Goal: Task Accomplishment & Management: Manage account settings

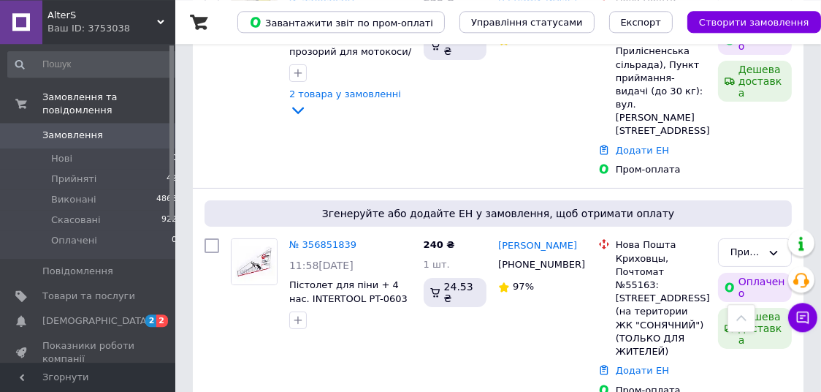
scroll to position [230, 0]
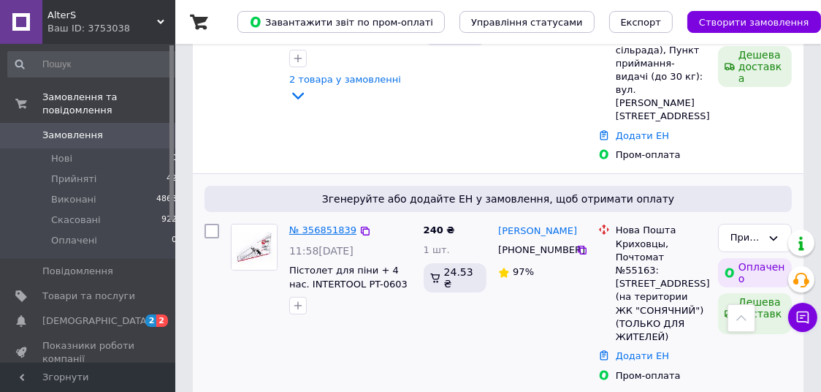
click at [328, 224] on link "№ 356851839" at bounding box center [322, 229] width 67 height 11
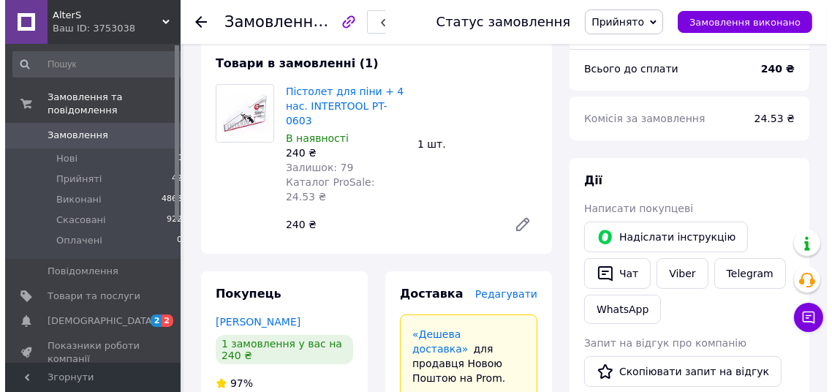
scroll to position [307, 0]
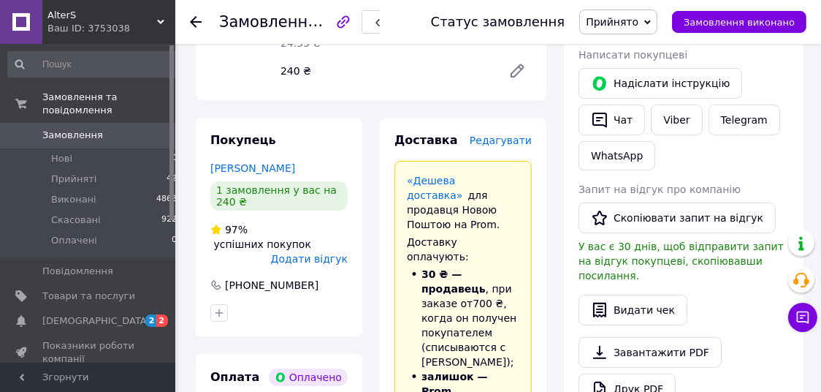
click at [512, 134] on span "Редагувати" at bounding box center [501, 140] width 62 height 12
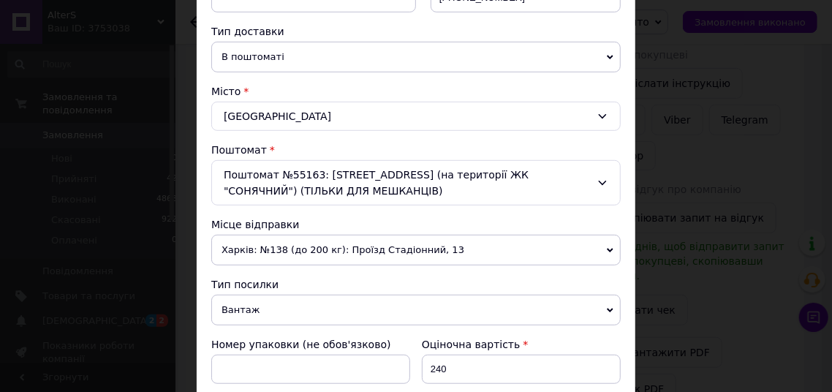
scroll to position [591, 0]
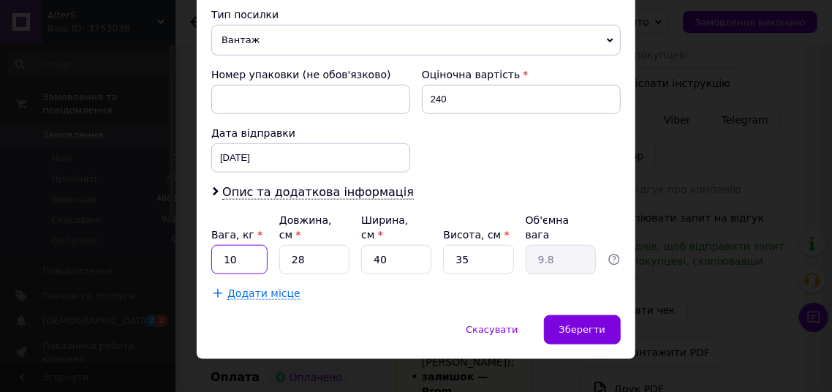
drag, startPoint x: 160, startPoint y: 235, endPoint x: 127, endPoint y: 235, distance: 32.9
click at [211, 245] on input "10" at bounding box center [239, 259] width 56 height 29
type input "2"
type input "4"
type input "1.4"
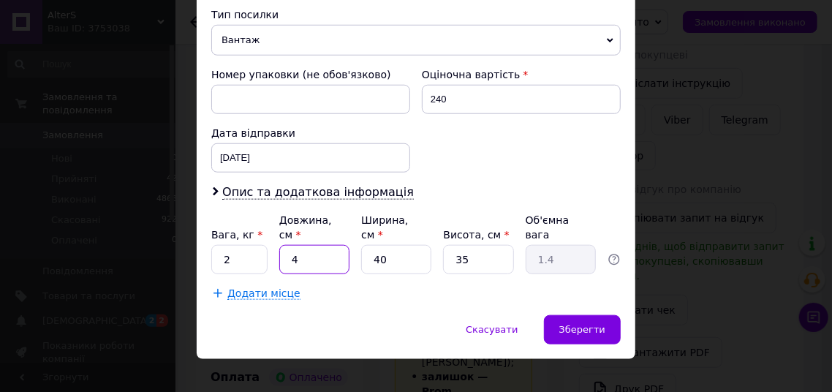
type input "40"
type input "14"
type input "40"
type input "2"
type input "0.7"
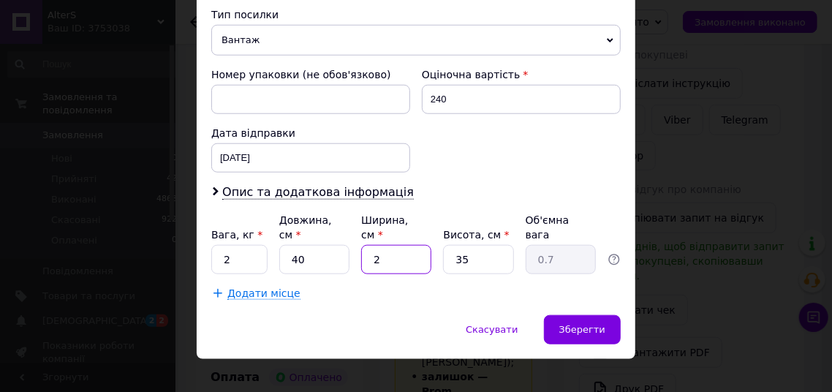
type input "20"
type input "7"
type input "20"
type input "1"
type input "0.2"
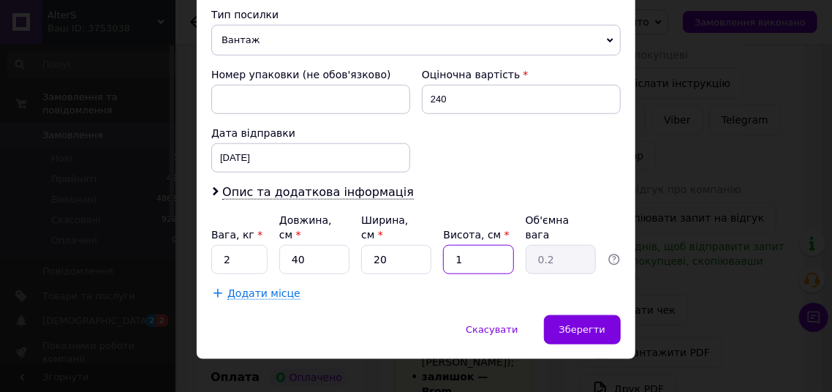
type input "10"
type input "2"
type input "10"
click at [288, 185] on span "Опис та додаткова інформація" at bounding box center [317, 192] width 191 height 15
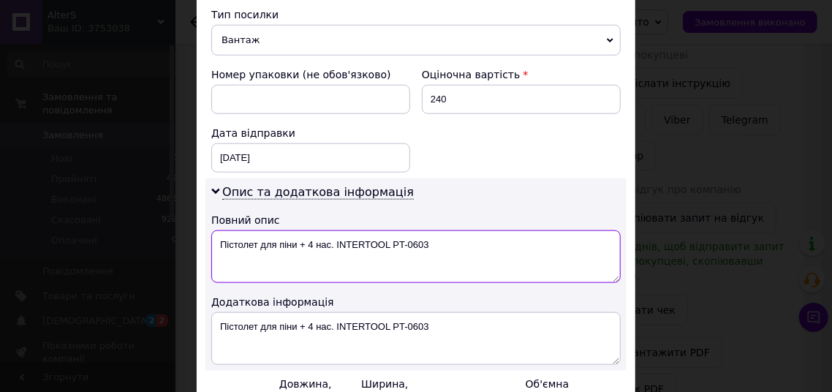
click at [453, 242] on textarea "Пістолет для піни + 4 нас. INTERTOOL PT-0603" at bounding box center [415, 256] width 409 height 53
click at [454, 240] on textarea "Пістолет для піни + 4 нас. INTERTOOL PT-0603" at bounding box center [415, 256] width 409 height 53
click at [430, 240] on textarea "Пістолет для піни + 4 нас. INTERTOOL PT-0603 -1шт." at bounding box center [415, 256] width 409 height 53
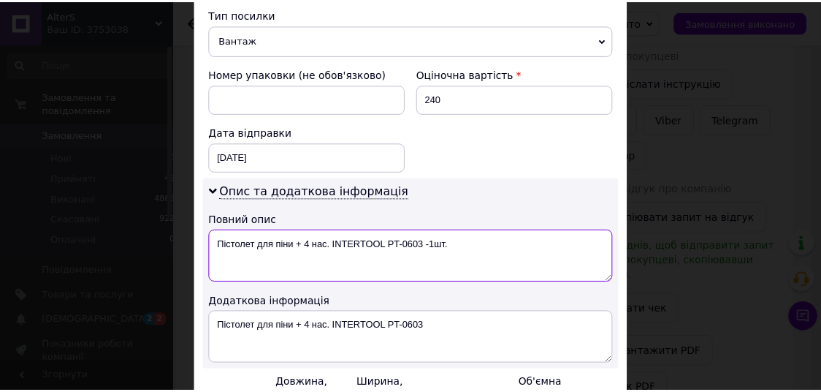
scroll to position [752, 0]
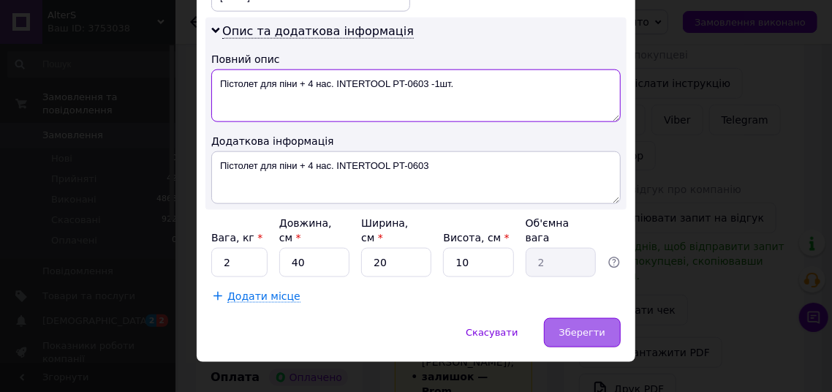
type textarea "Пістолет для піни + 4 нас. INTERTOOL PT-0603 -1шт."
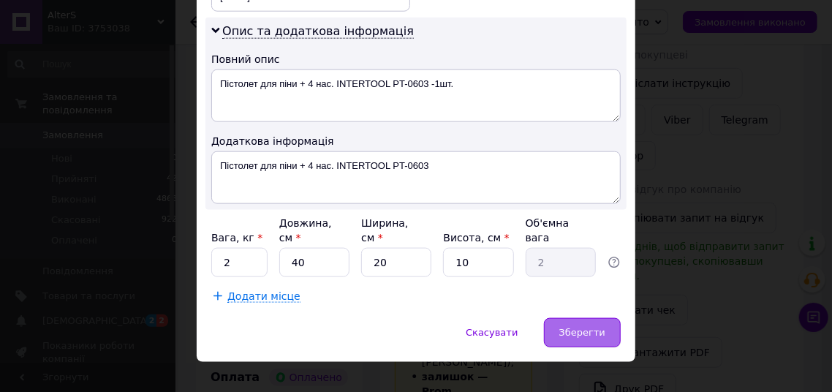
click at [578, 327] on span "Зберегти" at bounding box center [582, 332] width 46 height 11
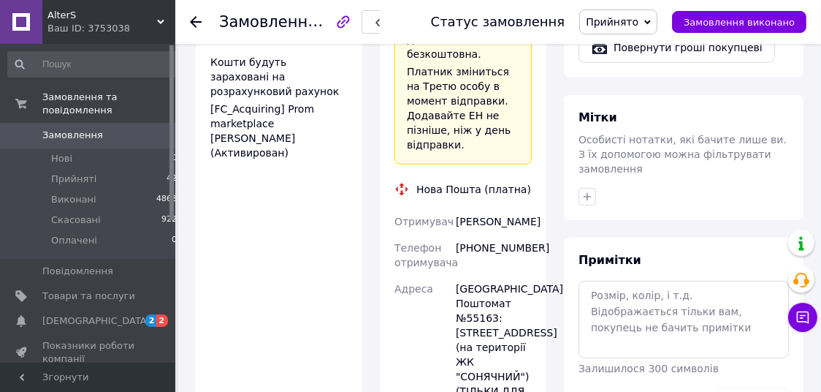
scroll to position [921, 0]
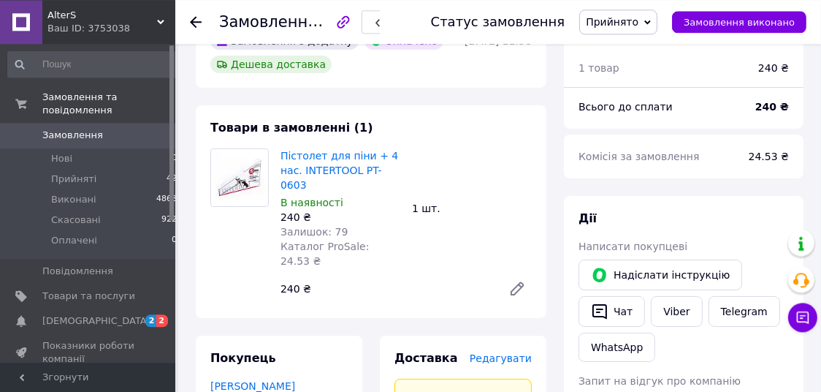
scroll to position [77, 0]
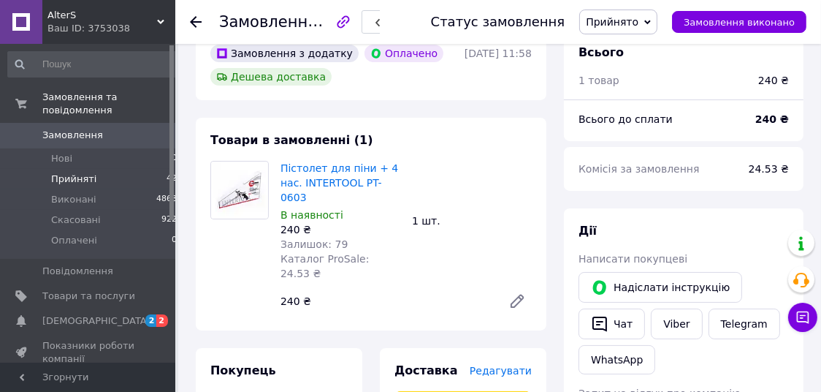
click at [80, 172] on span "Прийняті" at bounding box center [73, 178] width 45 height 13
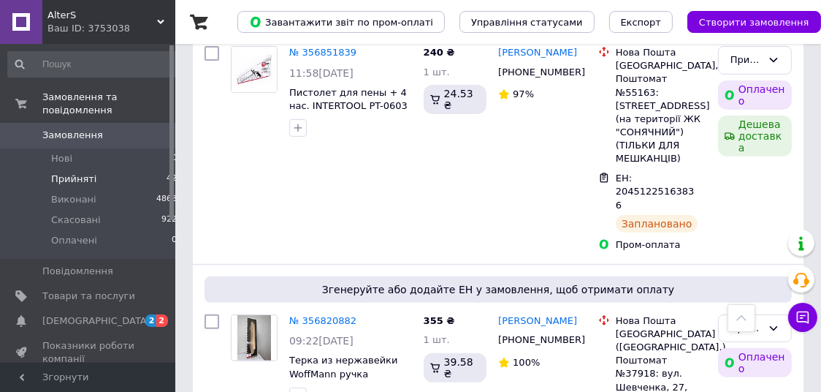
scroll to position [614, 0]
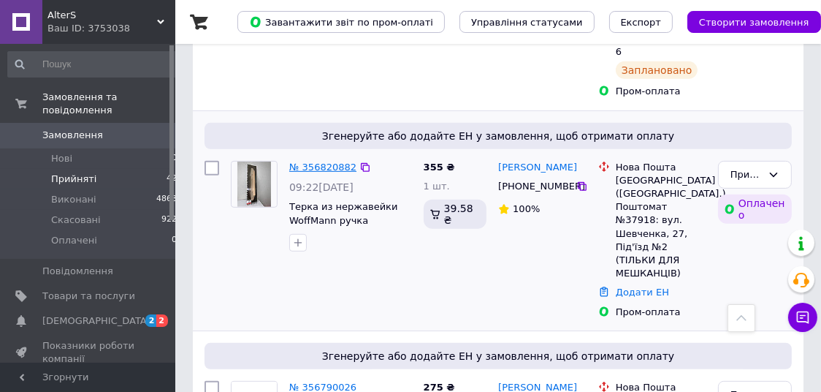
click at [325, 161] on link "№ 356820882" at bounding box center [322, 166] width 67 height 11
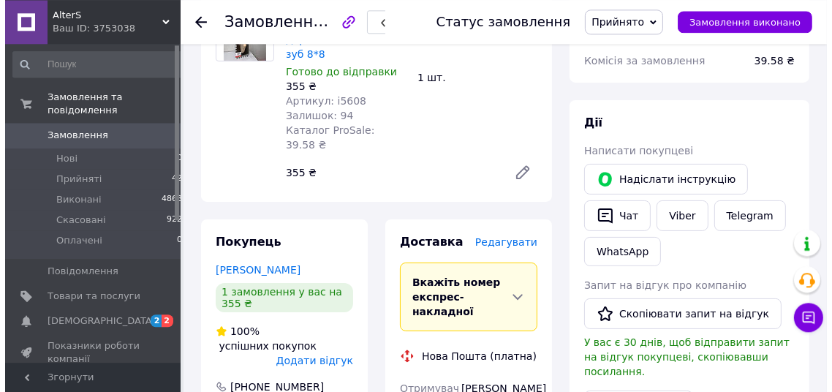
scroll to position [276, 0]
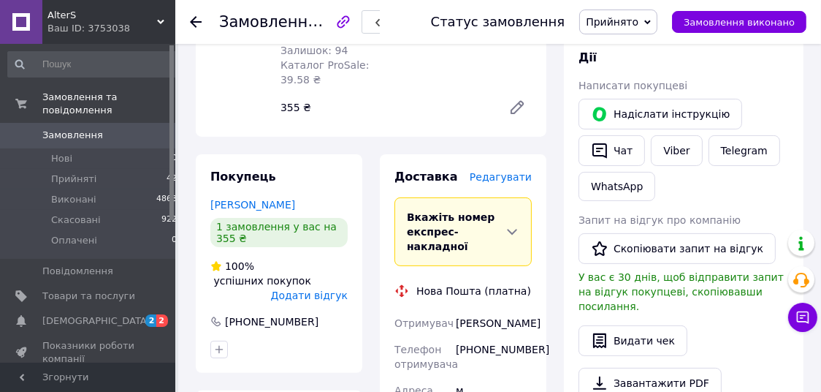
click at [501, 171] on span "Редагувати" at bounding box center [501, 177] width 62 height 12
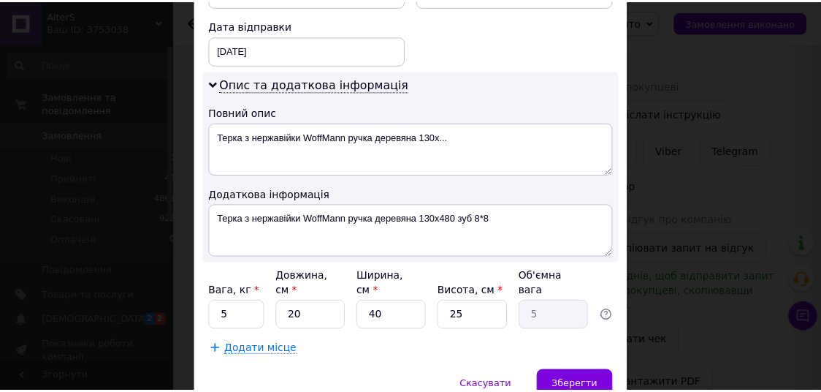
scroll to position [739, 0]
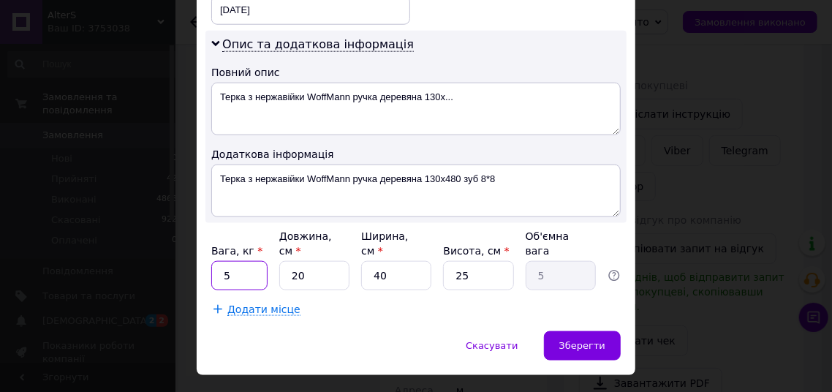
drag, startPoint x: 225, startPoint y: 243, endPoint x: 207, endPoint y: 237, distance: 19.4
click at [211, 261] on input "5" at bounding box center [239, 275] width 56 height 29
type input "2"
type input "4"
type input "1"
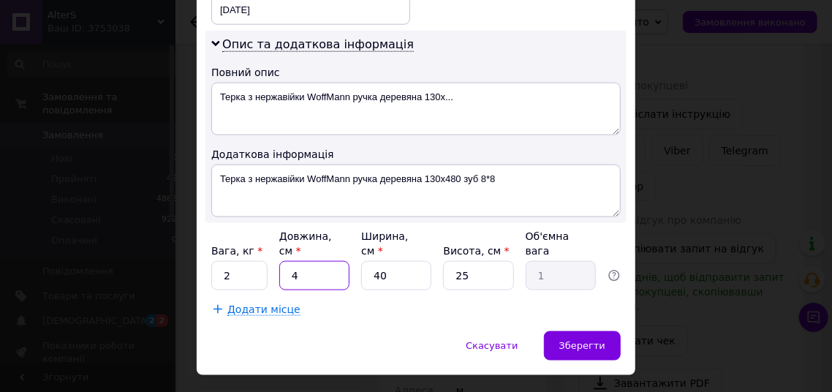
type input "40"
type input "10"
type input "40"
type input "2"
type input "0.5"
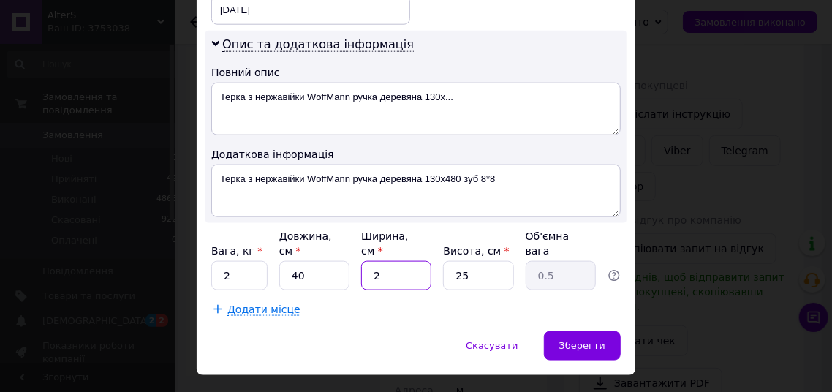
type input "20"
type input "5"
type input "20"
type input "1"
type input "0.2"
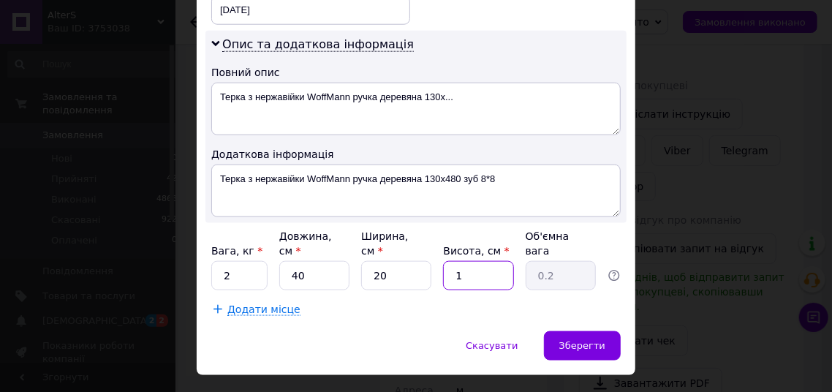
type input "10"
type input "2"
type input "10"
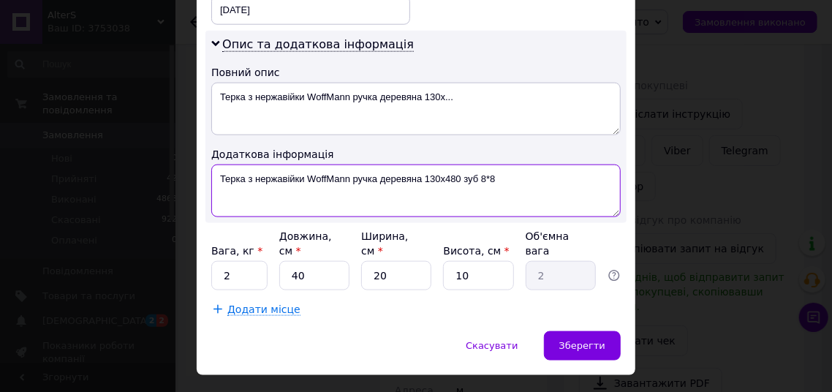
drag, startPoint x: 506, startPoint y: 156, endPoint x: 195, endPoint y: 188, distance: 313.0
click at [211, 188] on textarea "Терка з нержавійки WoffMann ручка деревяна 130x480 зуб 8*8" at bounding box center [415, 190] width 409 height 53
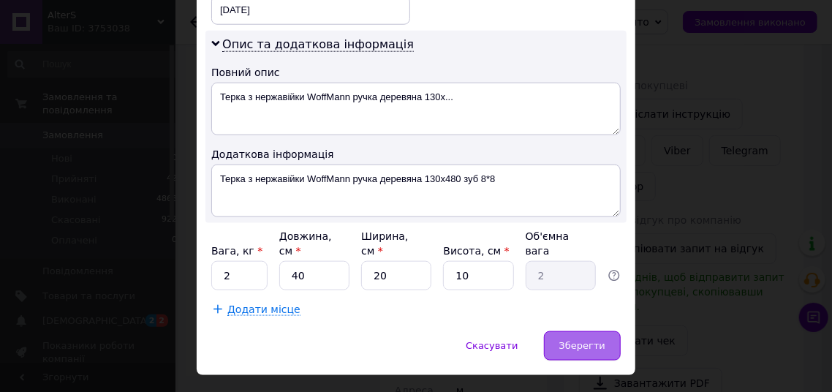
click at [565, 331] on div "Зберегти" at bounding box center [582, 345] width 77 height 29
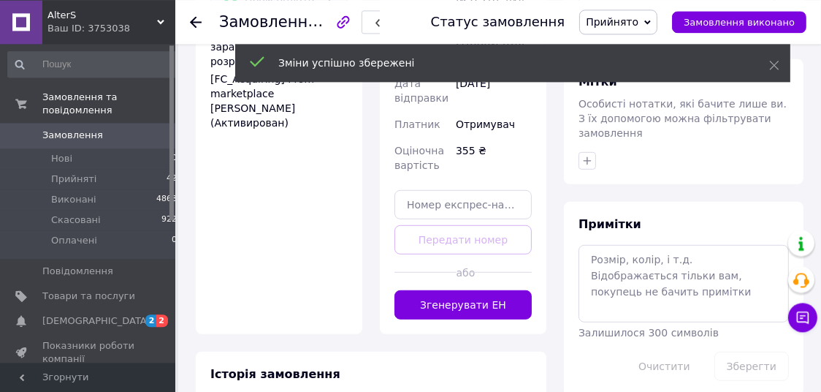
scroll to position [737, 0]
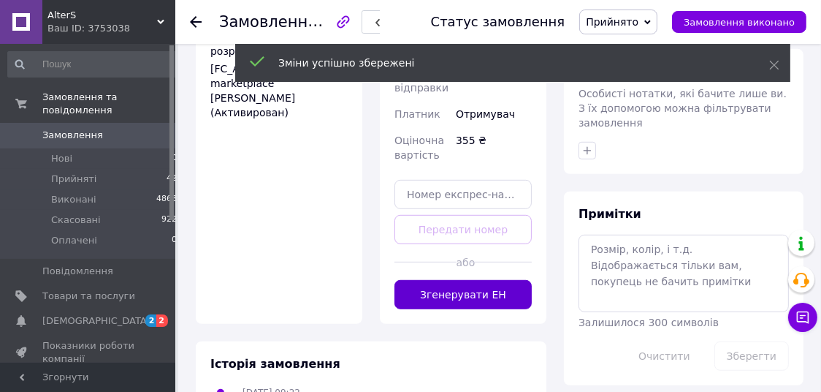
click at [463, 280] on button "Згенерувати ЕН" at bounding box center [463, 294] width 137 height 29
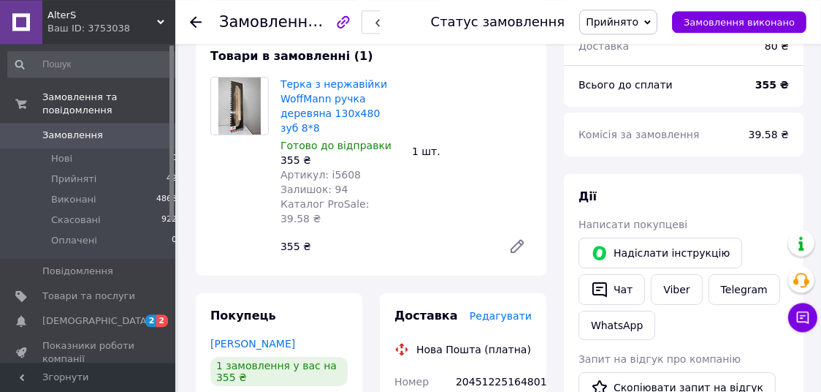
scroll to position [0, 0]
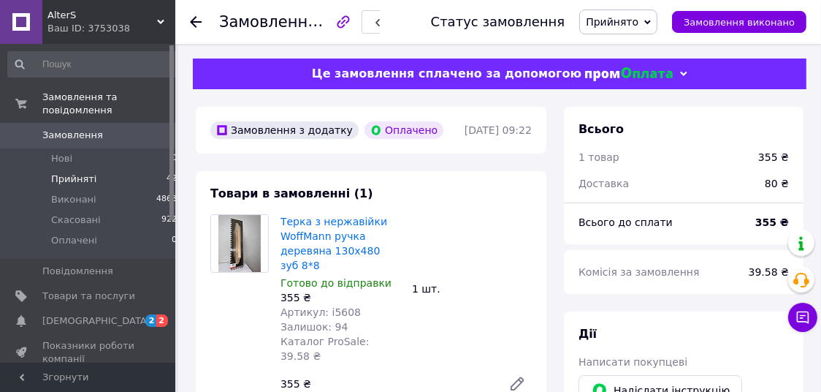
click at [95, 169] on li "Прийняті 42" at bounding box center [93, 179] width 186 height 20
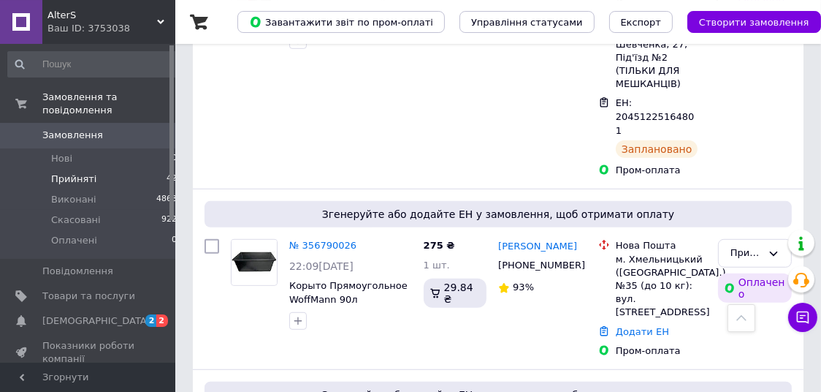
scroll to position [844, 0]
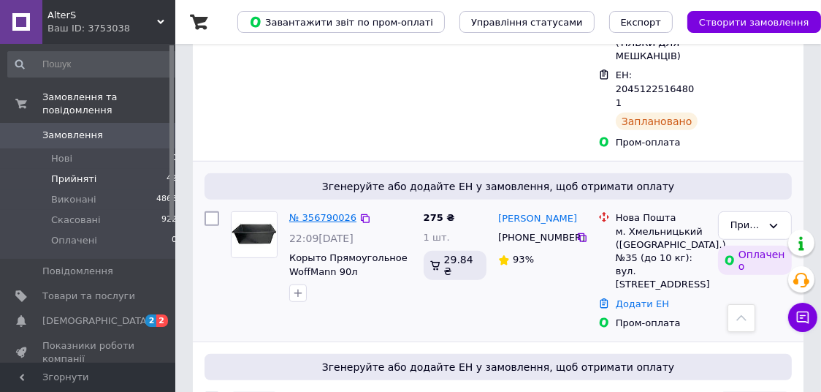
click at [337, 212] on link "№ 356790026" at bounding box center [322, 217] width 67 height 11
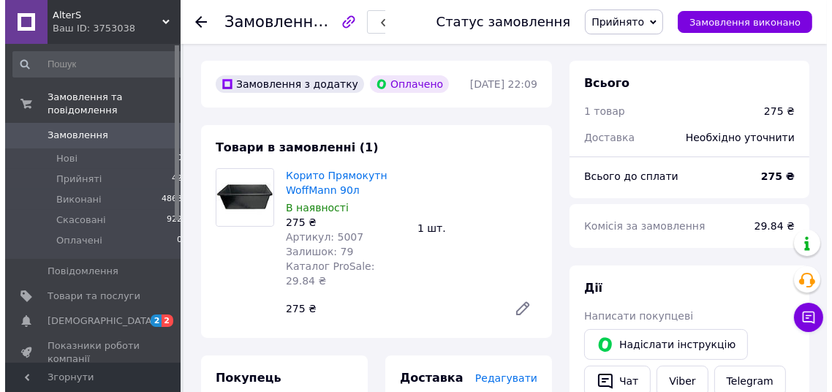
scroll to position [199, 0]
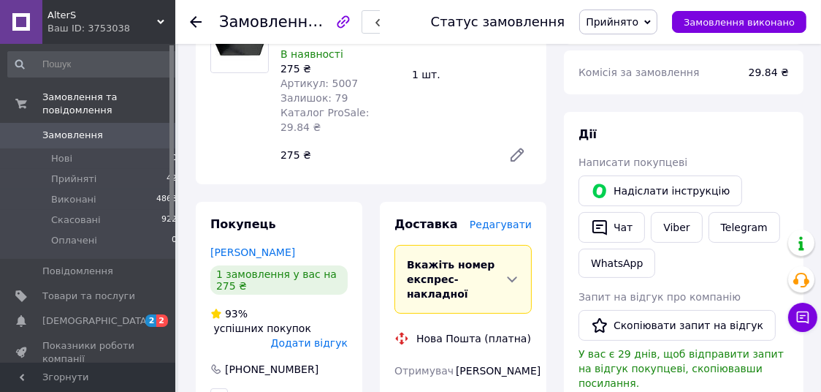
click at [519, 218] on span "Редагувати" at bounding box center [501, 224] width 62 height 12
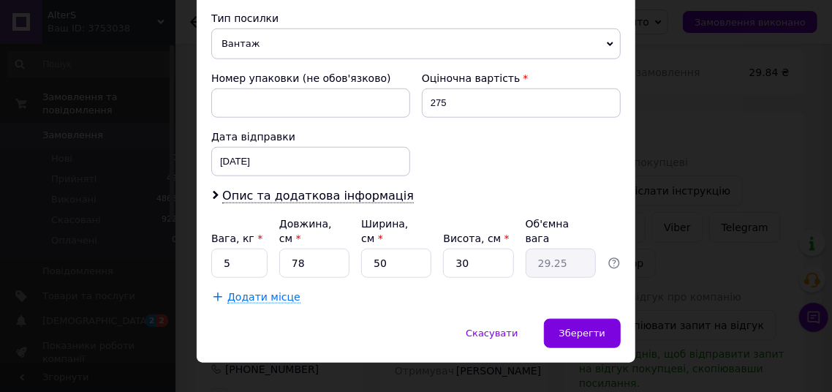
scroll to position [576, 0]
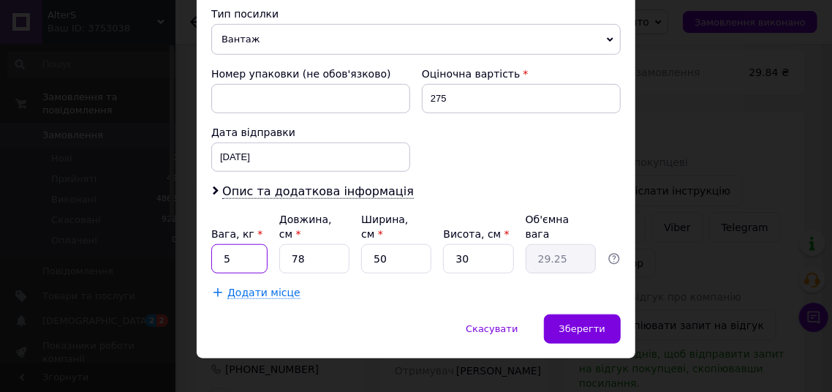
drag, startPoint x: 223, startPoint y: 241, endPoint x: 205, endPoint y: 239, distance: 18.4
click at [211, 244] on input "5" at bounding box center [239, 258] width 56 height 29
type input "2"
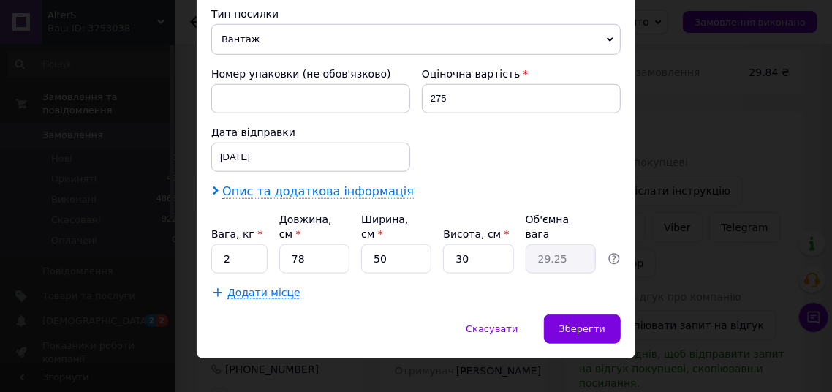
click at [319, 189] on span "Опис та додаткова інформація" at bounding box center [317, 191] width 191 height 15
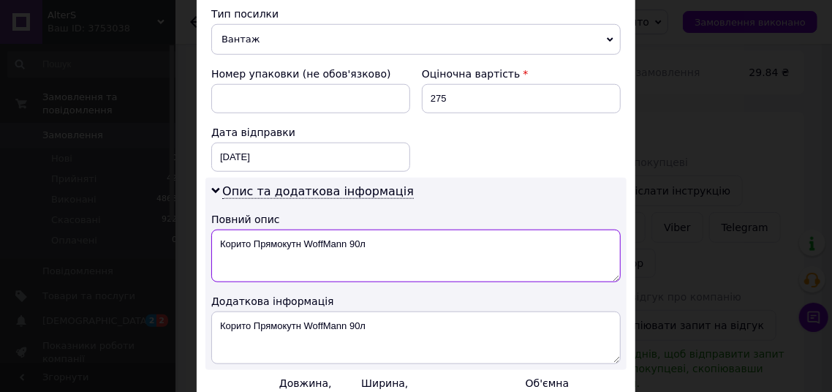
click at [403, 243] on textarea "Корито Прямокутн WoffMann 90л" at bounding box center [415, 255] width 409 height 53
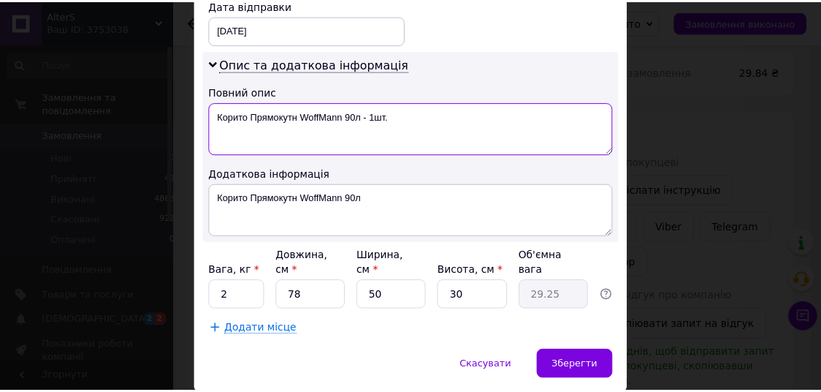
scroll to position [737, 0]
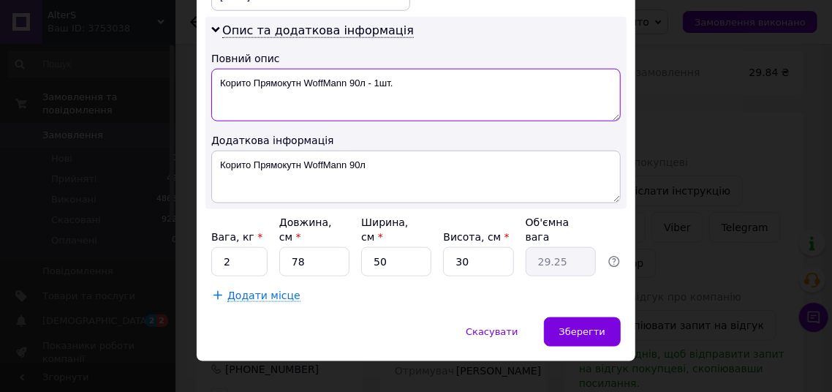
click at [294, 82] on textarea "Корито Прямокутн WoffMann 90л - 1шт." at bounding box center [415, 95] width 409 height 53
type textarea "Корито Прямокутне WoffMann 90л - 1шт."
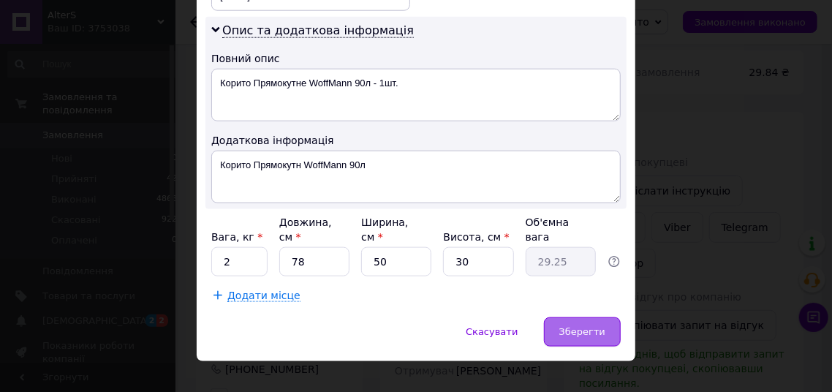
click at [585, 326] on span "Зберегти" at bounding box center [582, 331] width 46 height 11
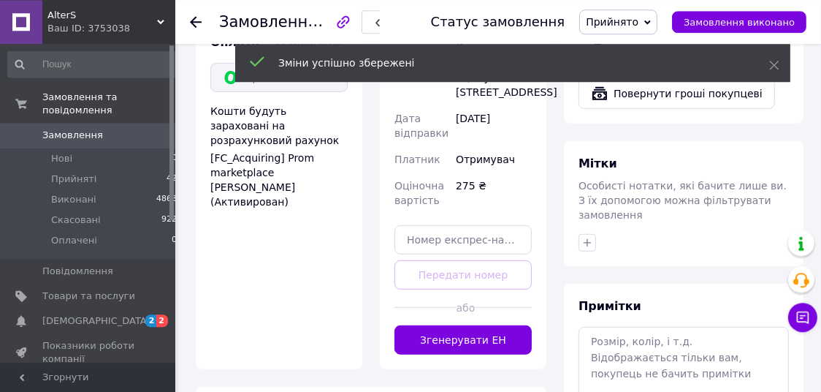
scroll to position [660, 0]
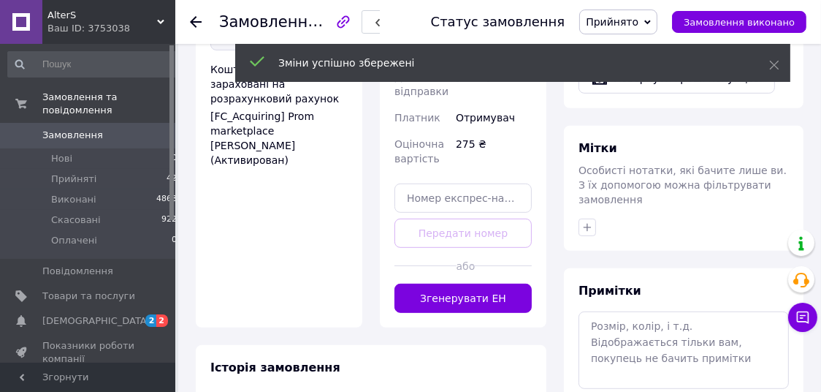
click at [501, 284] on button "Згенерувати ЕН" at bounding box center [463, 298] width 137 height 29
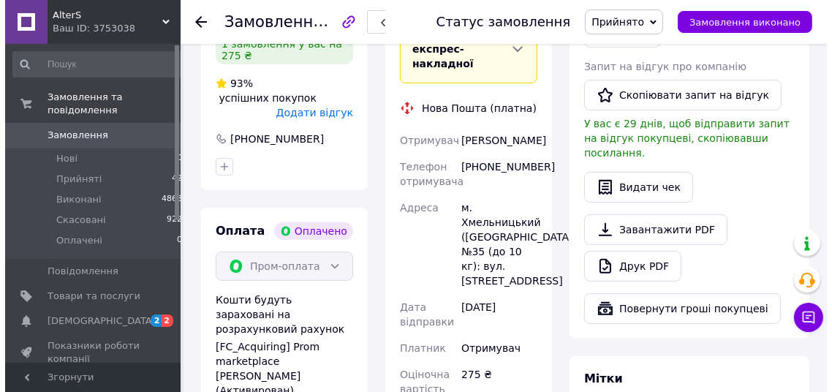
scroll to position [276, 0]
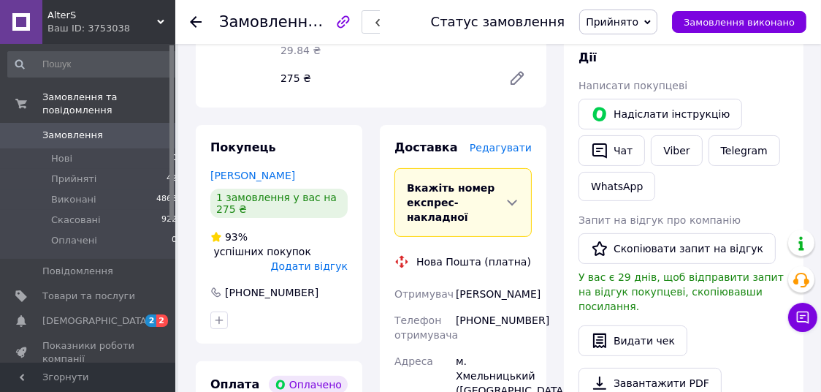
click at [501, 142] on span "Редагувати" at bounding box center [501, 148] width 62 height 12
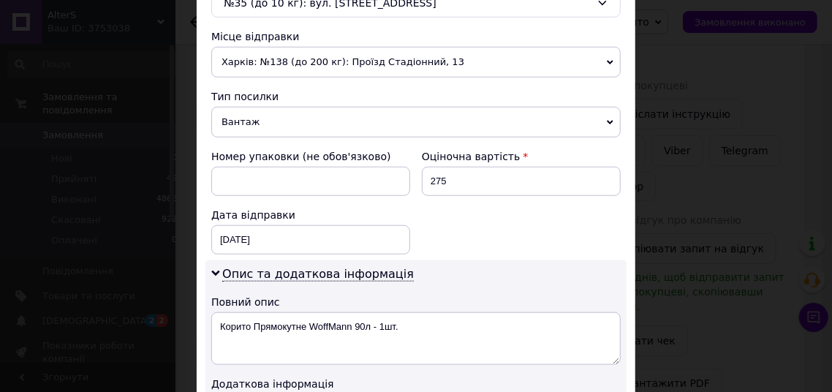
scroll to position [402, 0]
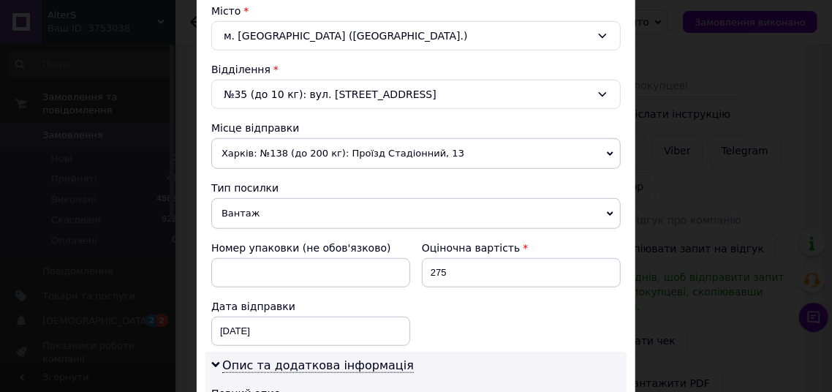
click at [591, 94] on div "№35 (до 10 кг): вул. Зарічанська , 57/1" at bounding box center [415, 94] width 409 height 29
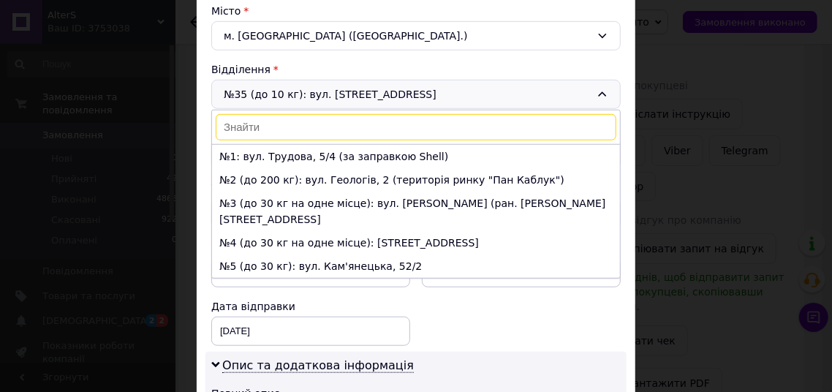
scroll to position [795, 0]
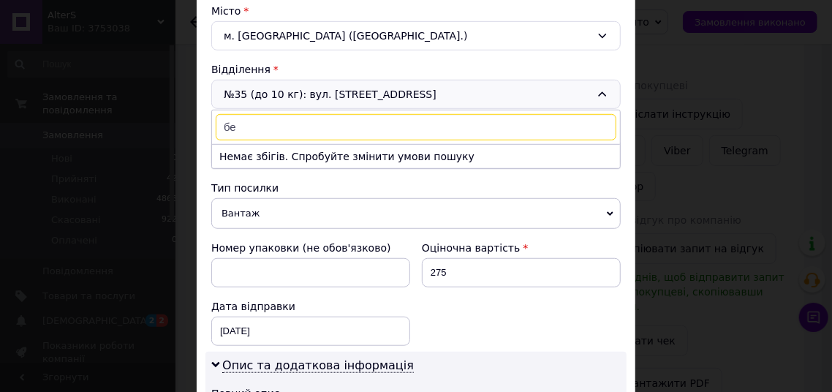
type input "б"
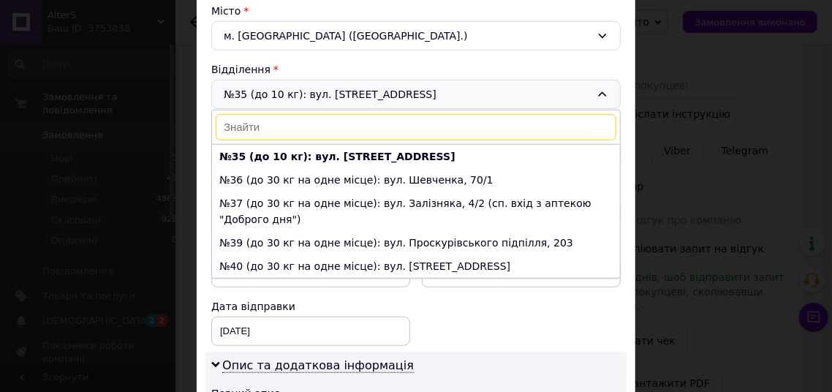
scroll to position [731, 0]
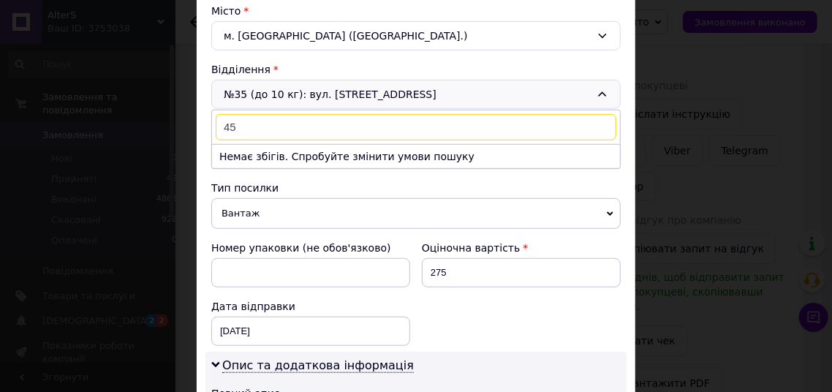
type input "4"
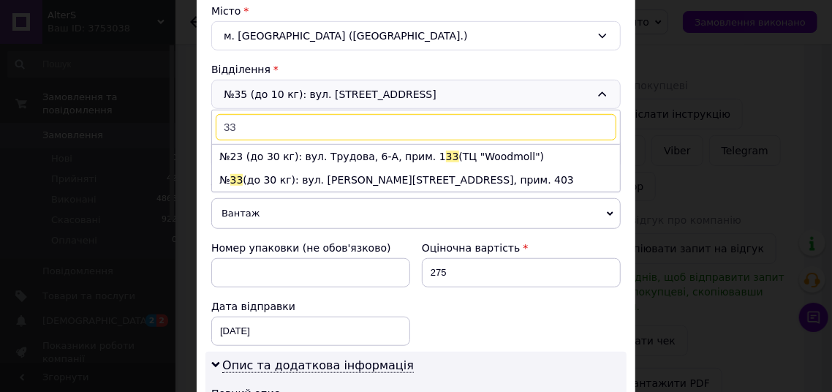
scroll to position [0, 0]
type input "33"
click at [381, 176] on li "№ 33 (до 30 кг): вул. Бандери Степана, 2/1А, прим. 403" at bounding box center [416, 179] width 408 height 23
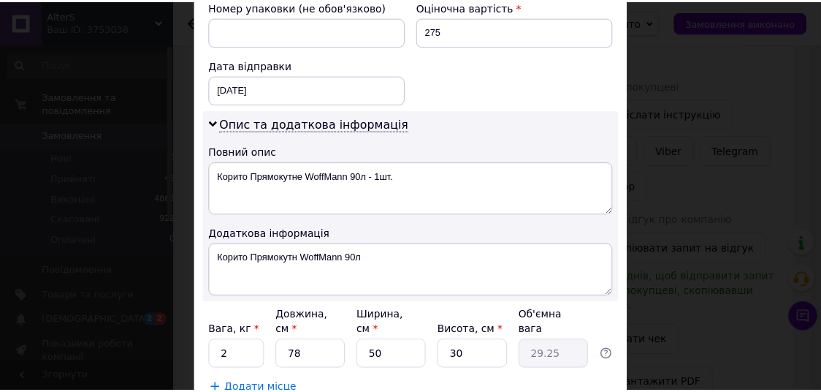
scroll to position [739, 0]
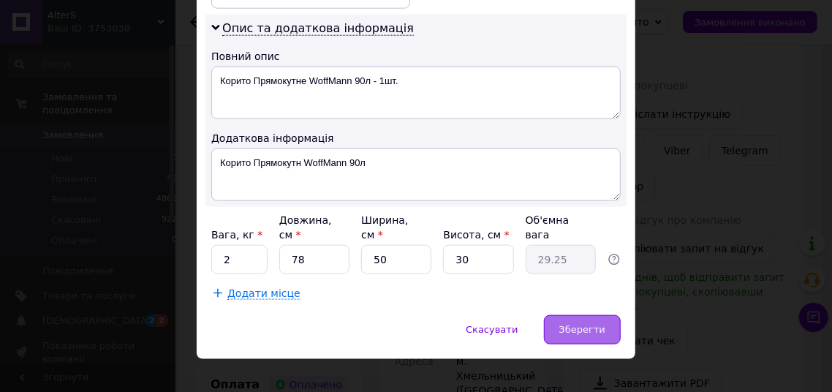
click at [599, 324] on span "Зберегти" at bounding box center [582, 329] width 46 height 11
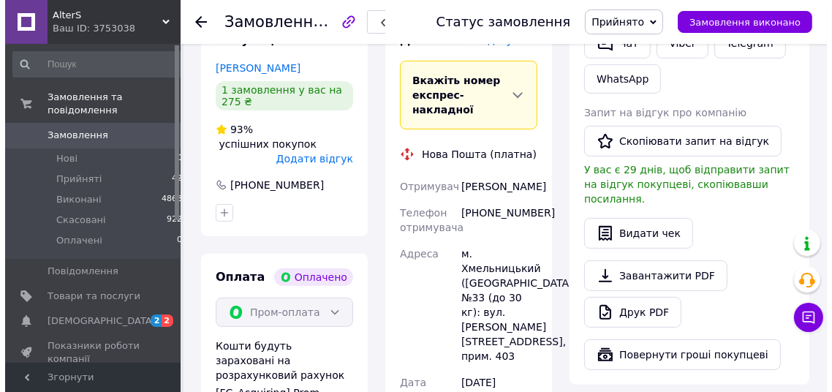
scroll to position [307, 0]
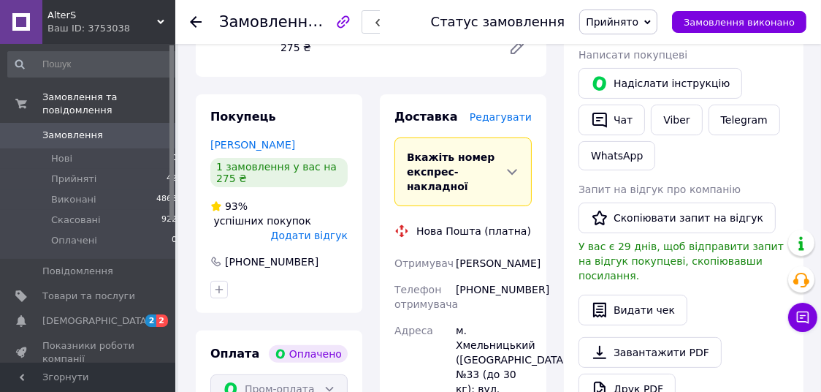
click at [521, 111] on span "Редагувати" at bounding box center [501, 117] width 62 height 12
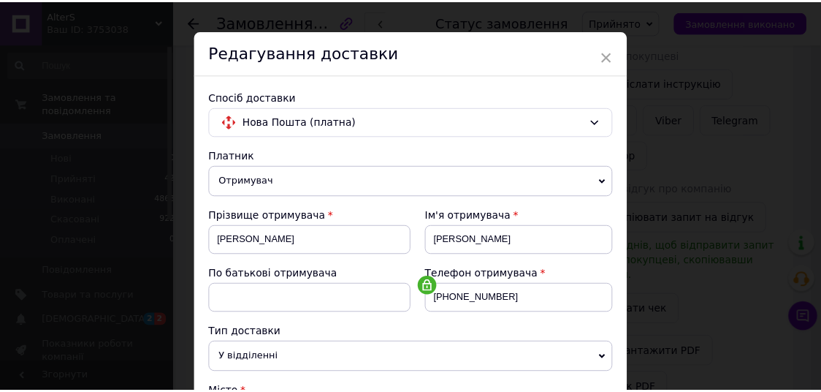
scroll to position [0, 0]
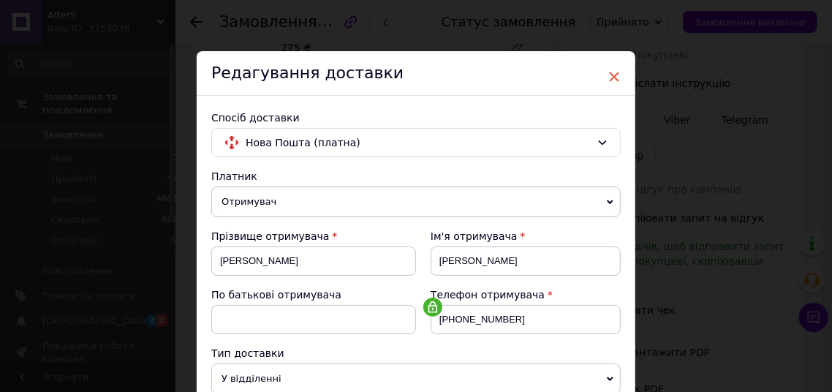
click at [611, 79] on span "×" at bounding box center [613, 76] width 13 height 25
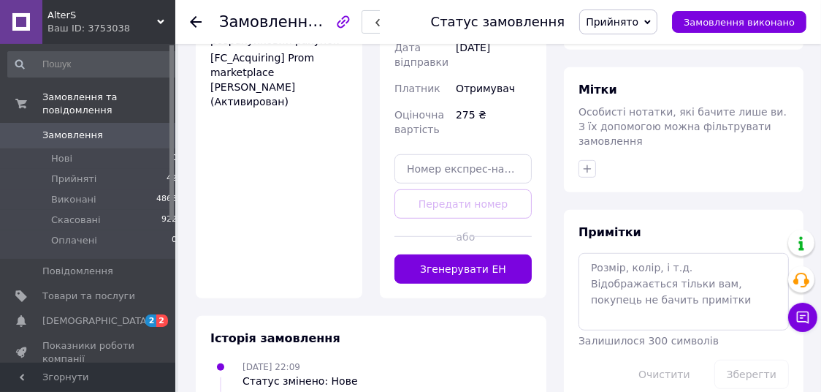
scroll to position [767, 0]
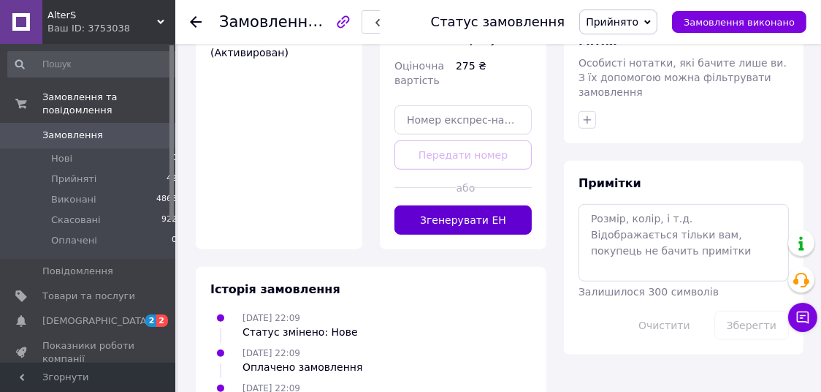
click at [502, 205] on button "Згенерувати ЕН" at bounding box center [463, 219] width 137 height 29
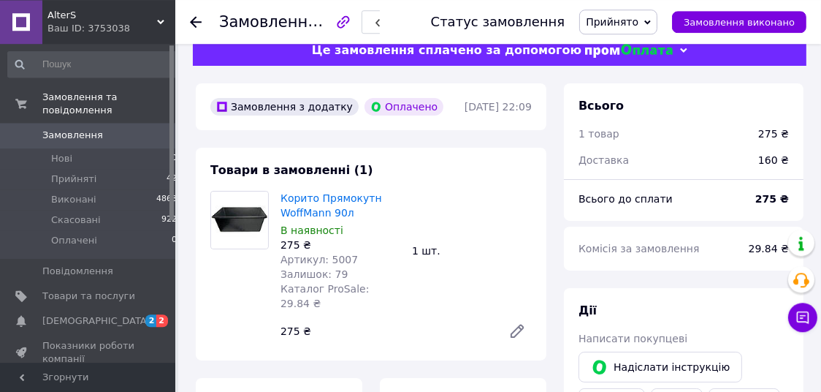
scroll to position [0, 0]
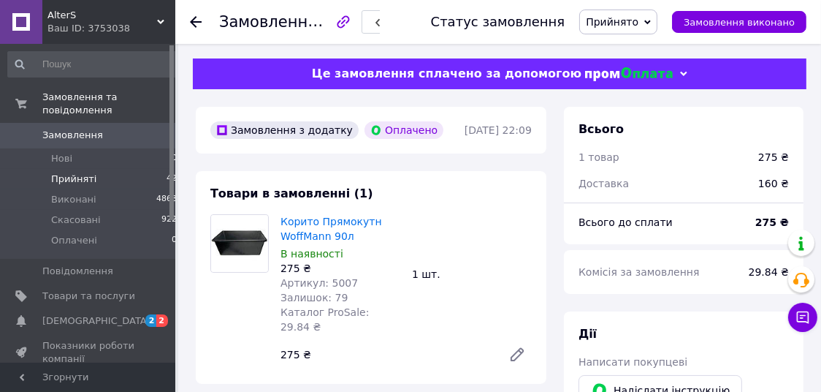
click at [79, 172] on span "Прийняті" at bounding box center [73, 178] width 45 height 13
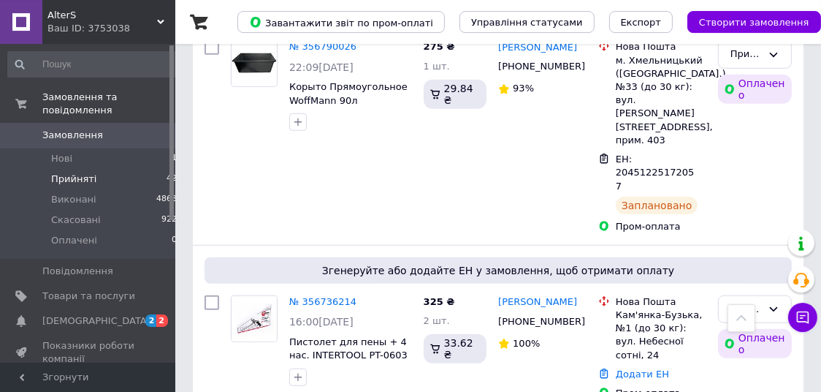
scroll to position [1074, 0]
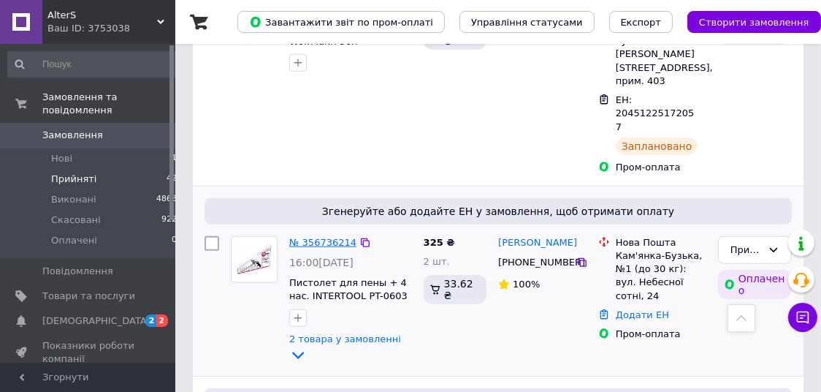
click at [335, 237] on link "№ 356736214" at bounding box center [322, 242] width 67 height 11
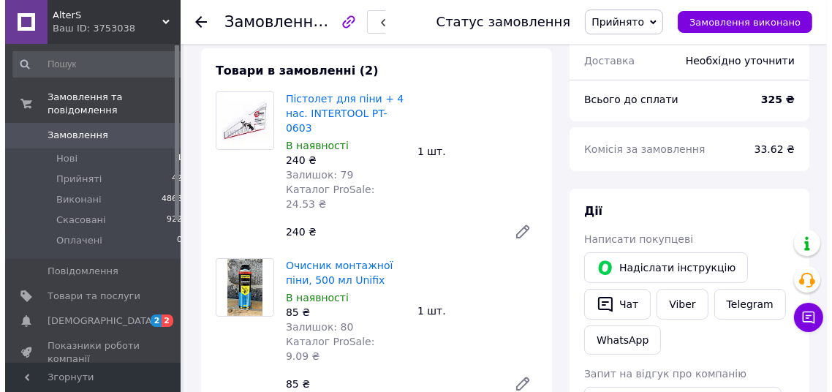
scroll to position [276, 0]
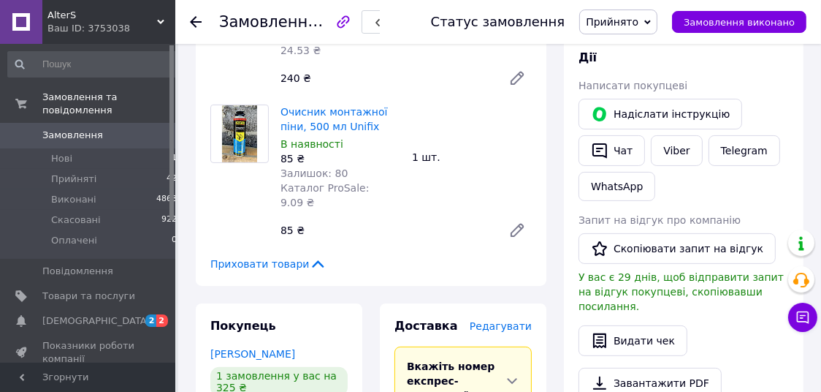
click at [512, 320] on span "Редагувати" at bounding box center [501, 326] width 62 height 12
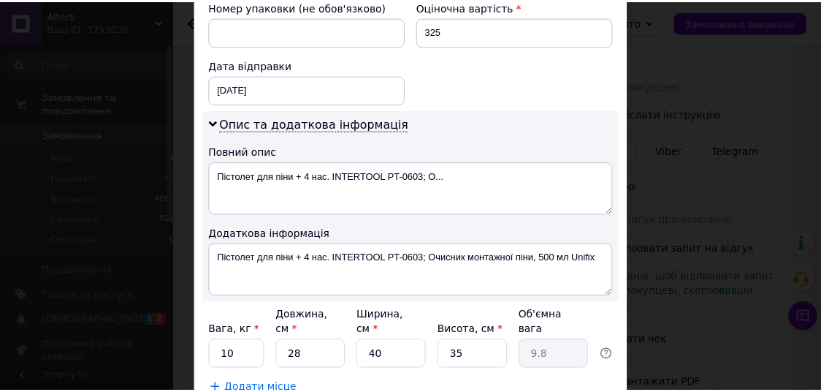
scroll to position [739, 0]
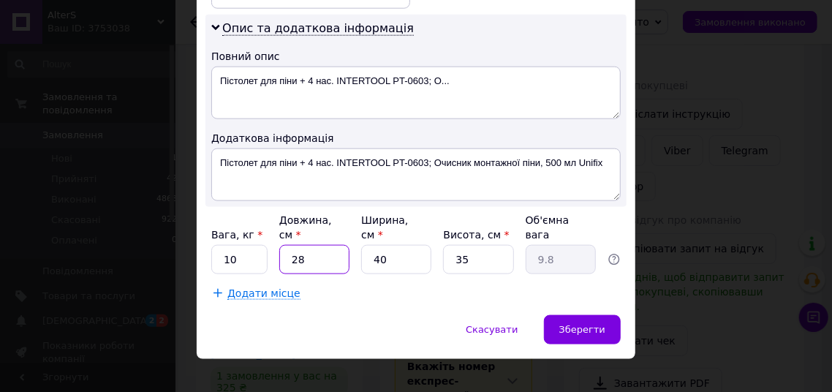
drag, startPoint x: 298, startPoint y: 248, endPoint x: 289, endPoint y: 244, distance: 9.5
click at [289, 245] on input "28" at bounding box center [314, 259] width 70 height 29
drag, startPoint x: 289, startPoint y: 244, endPoint x: 271, endPoint y: 232, distance: 21.7
click at [279, 245] on input "28" at bounding box center [314, 259] width 70 height 29
click at [327, 245] on input "28" at bounding box center [314, 259] width 70 height 29
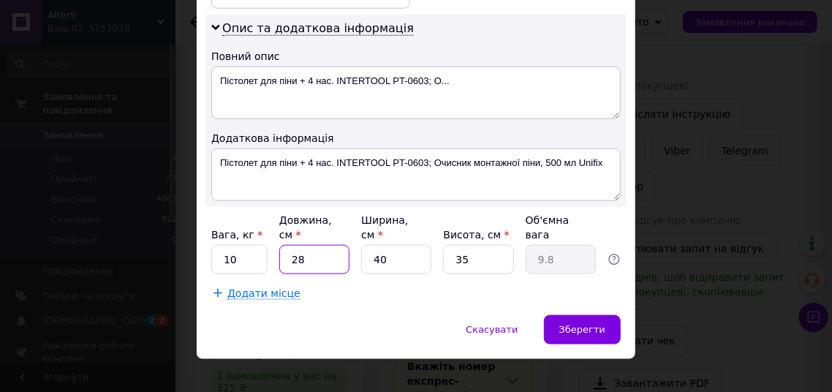
drag, startPoint x: 320, startPoint y: 246, endPoint x: 267, endPoint y: 232, distance: 55.1
click at [279, 245] on input "28" at bounding box center [314, 259] width 70 height 29
type input "4"
type input "1.4"
type input "40"
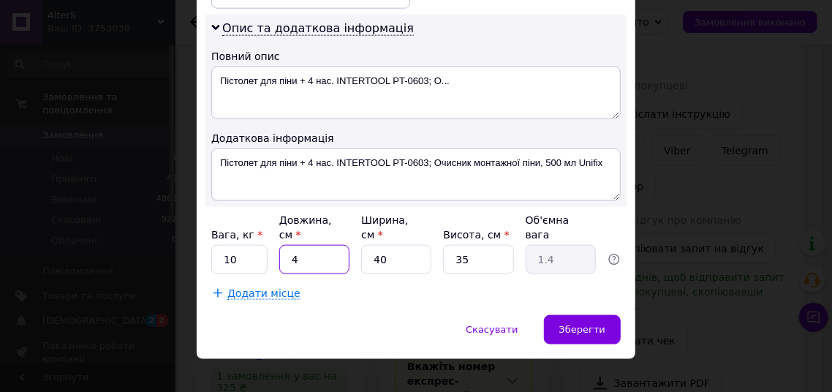
type input "14"
type input "40"
type input "2"
type input "0.7"
type input "20"
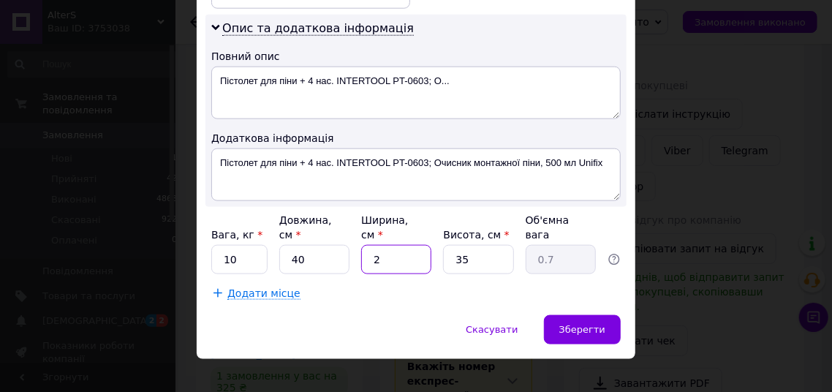
type input "7"
type input "20"
type input "1"
type input "0.2"
type input "10"
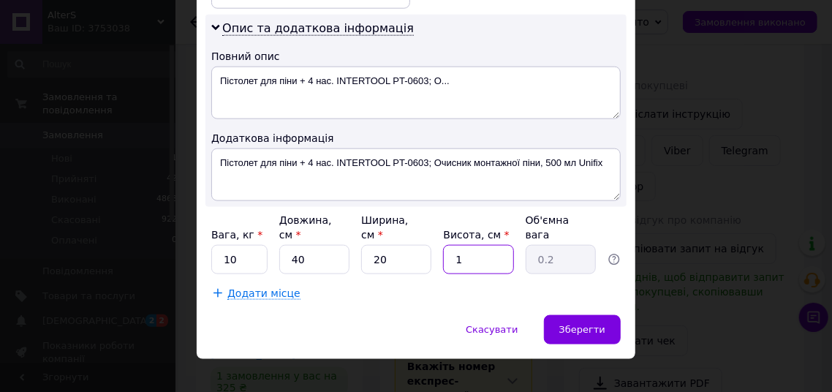
type input "2"
type input "10"
drag, startPoint x: 229, startPoint y: 247, endPoint x: 202, endPoint y: 240, distance: 28.0
click at [211, 245] on input "10" at bounding box center [239, 259] width 56 height 29
type input "2"
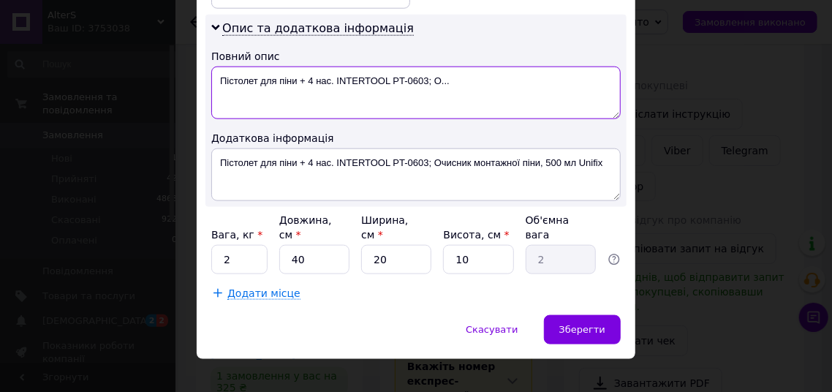
drag, startPoint x: 420, startPoint y: 78, endPoint x: 434, endPoint y: 81, distance: 14.2
click at [434, 81] on textarea "Пістолет для піни + 4 нас. INTERTOOL PT-0603; О..." at bounding box center [415, 92] width 409 height 53
drag, startPoint x: 422, startPoint y: 75, endPoint x: 472, endPoint y: 84, distance: 50.5
click at [469, 85] on textarea "Пістолет для піни + 4 нас. INTERTOOL PT-0603; О..." at bounding box center [415, 92] width 409 height 53
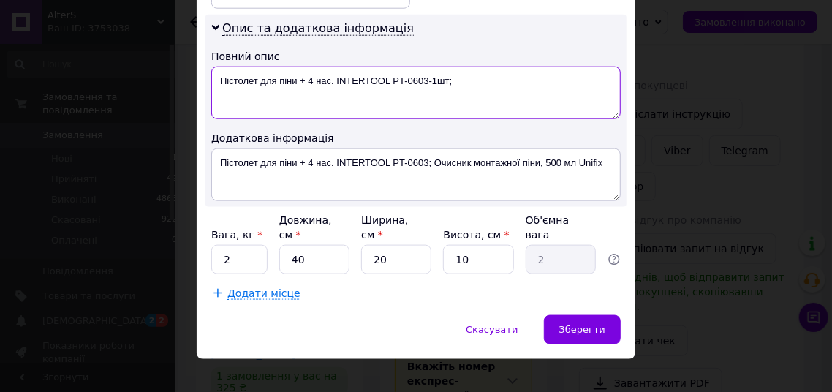
type textarea "Пістолет для піни + 4 нас. INTERTOOL PT-0603-1шт;"
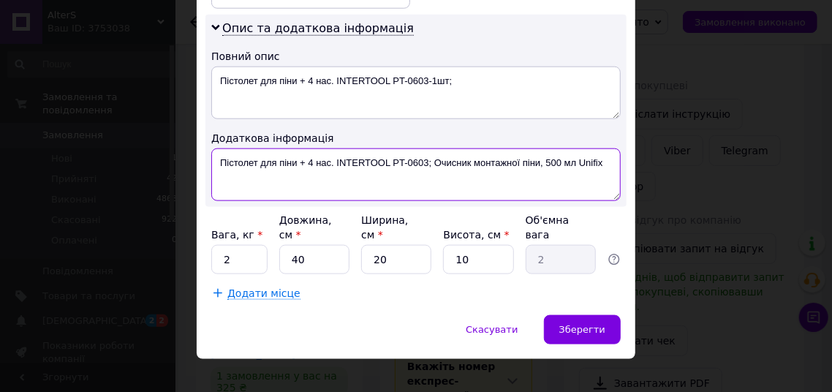
drag, startPoint x: 598, startPoint y: 164, endPoint x: 429, endPoint y: 181, distance: 169.7
click at [429, 181] on textarea "Пістолет для піни + 4 нас. INTERTOOL PT-0603; Очисник монтажної піни, 500 мл Un…" at bounding box center [415, 174] width 409 height 53
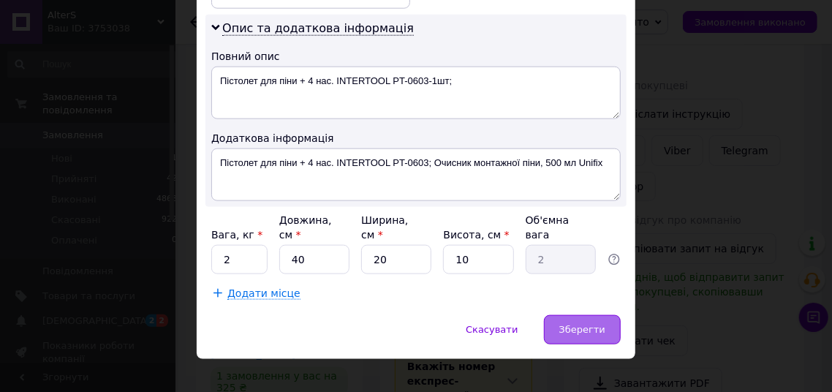
click at [577, 324] on span "Зберегти" at bounding box center [582, 329] width 46 height 11
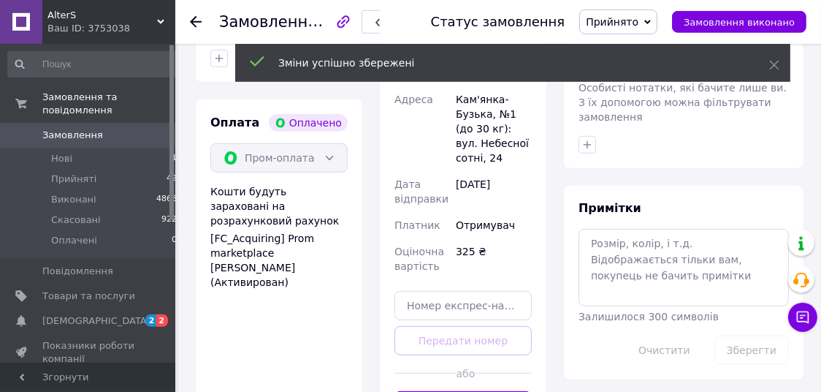
scroll to position [737, 0]
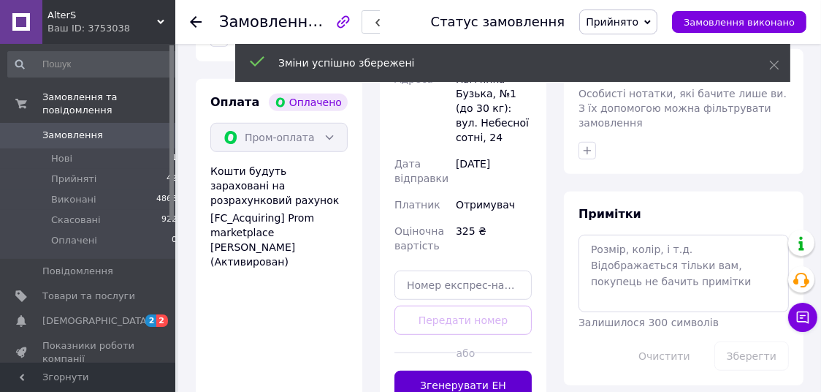
click at [456, 370] on button "Згенерувати ЕН" at bounding box center [463, 384] width 137 height 29
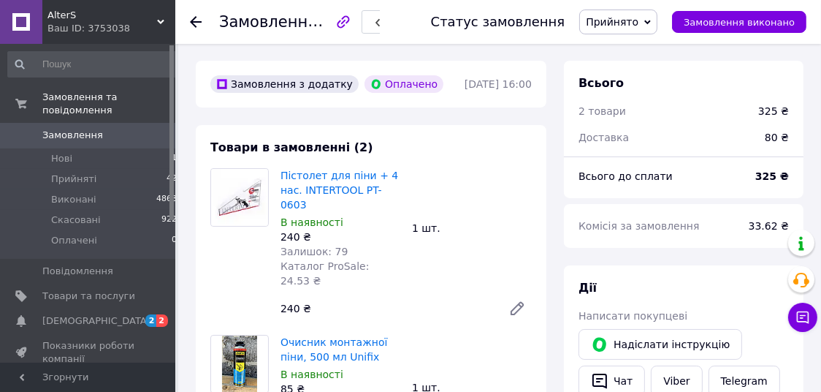
scroll to position [0, 0]
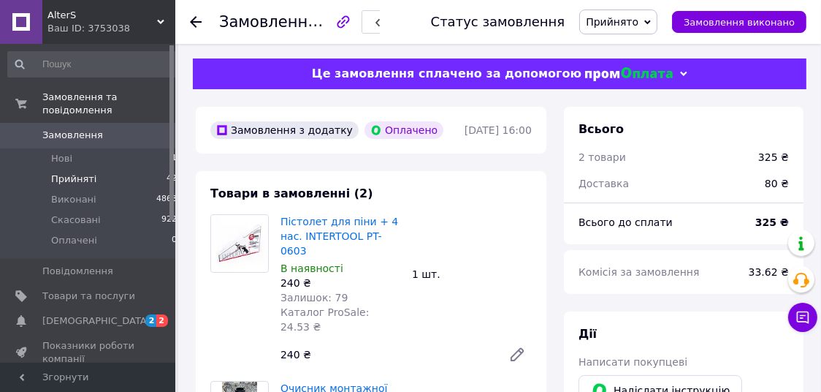
click at [81, 172] on span "Прийняті" at bounding box center [73, 178] width 45 height 13
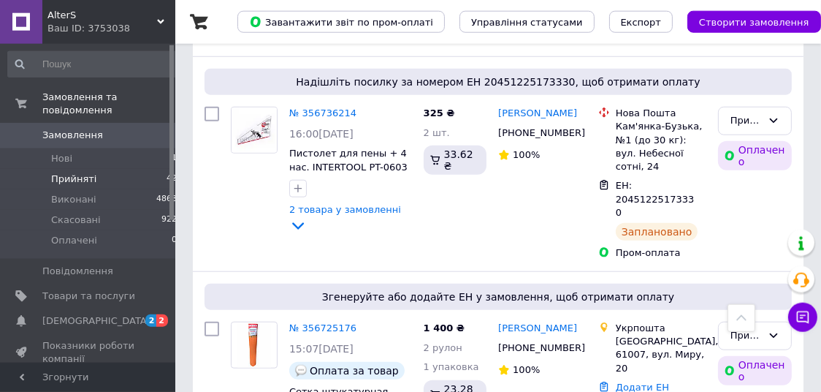
scroll to position [1381, 0]
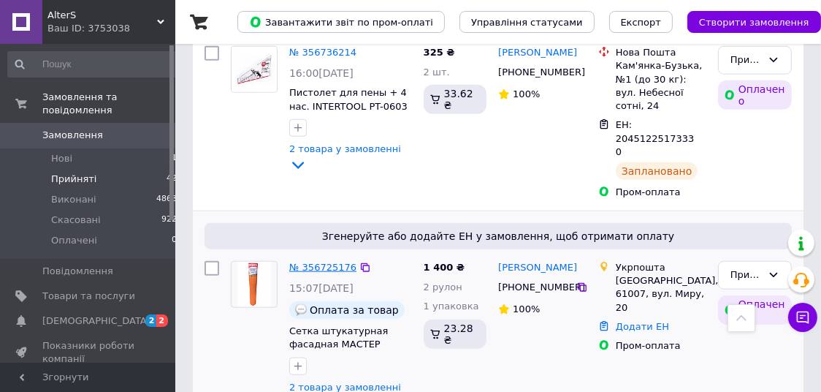
click at [313, 262] on link "№ 356725176" at bounding box center [322, 267] width 67 height 11
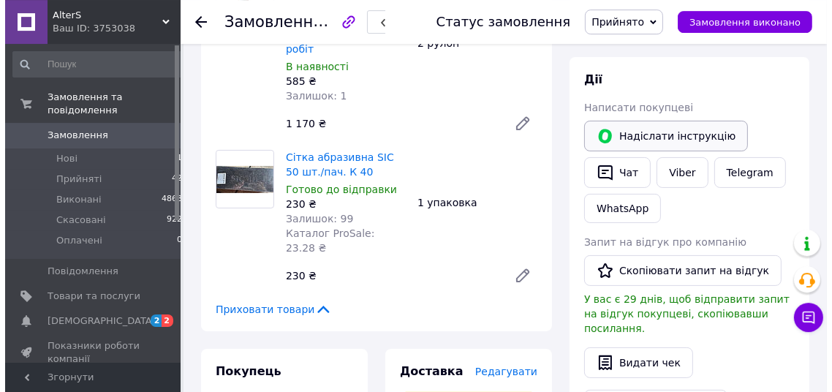
scroll to position [276, 0]
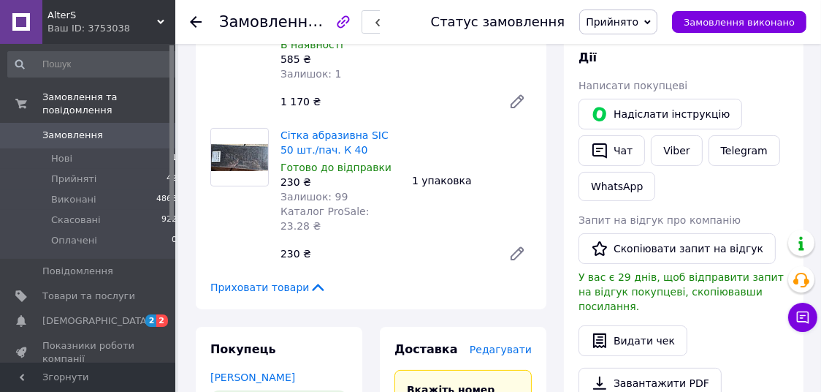
click at [520, 343] on span "Редагувати" at bounding box center [501, 349] width 62 height 12
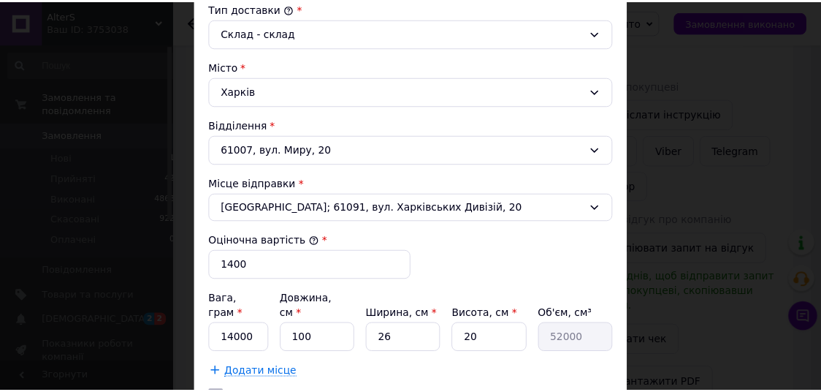
scroll to position [520, 0]
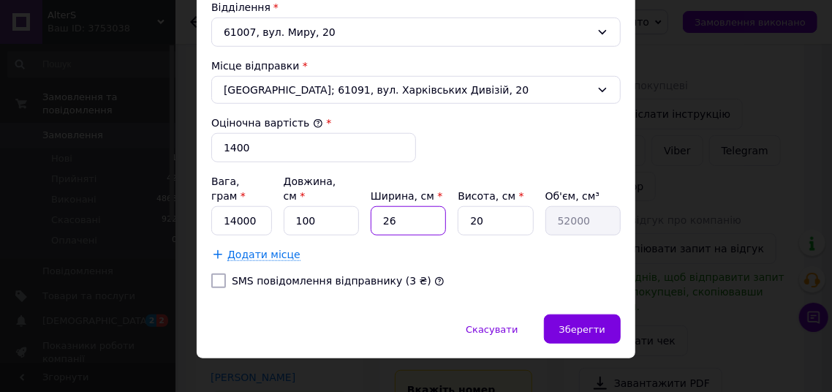
drag, startPoint x: 403, startPoint y: 203, endPoint x: 324, endPoint y: 202, distance: 78.9
click at [370, 206] on input "26" at bounding box center [407, 220] width 75 height 29
type input "3"
type input "6000"
type input "30"
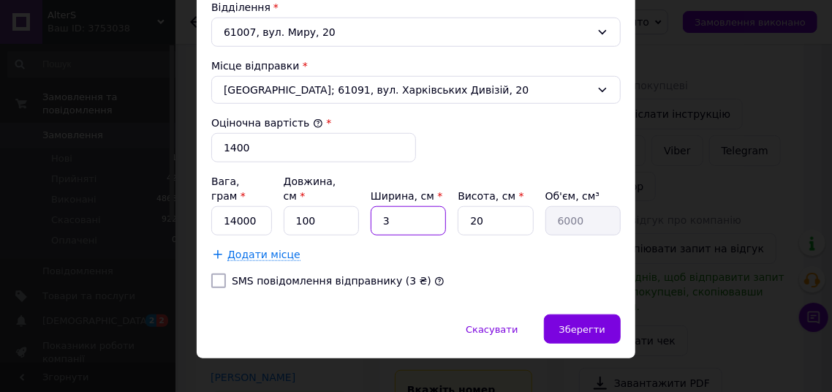
type input "60000"
type input "30"
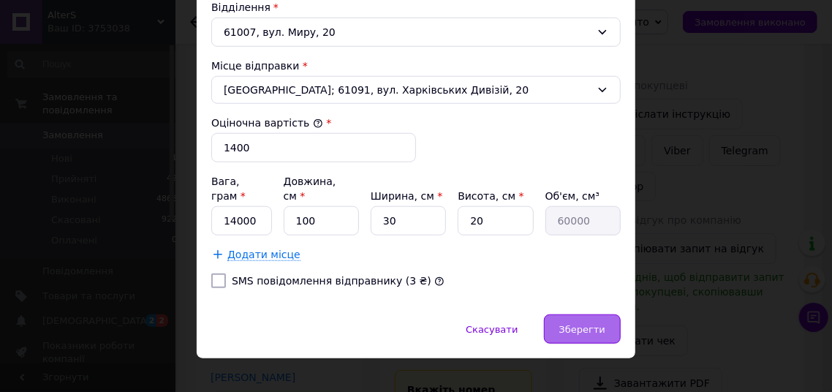
click at [590, 324] on span "Зберегти" at bounding box center [582, 329] width 46 height 11
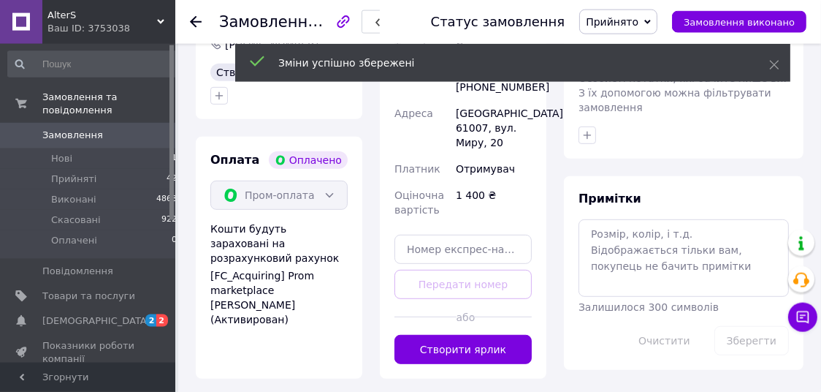
scroll to position [737, 0]
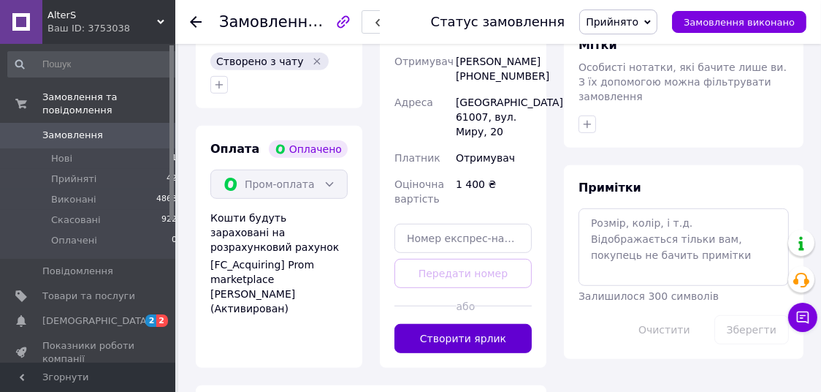
click at [467, 324] on button "Створити ярлик" at bounding box center [463, 338] width 137 height 29
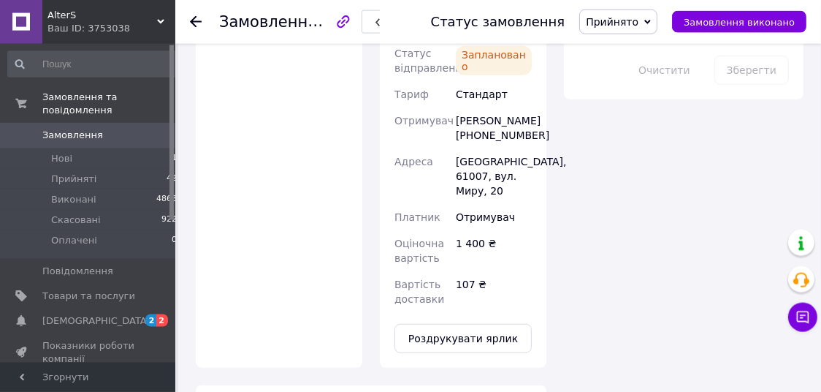
scroll to position [1120, 0]
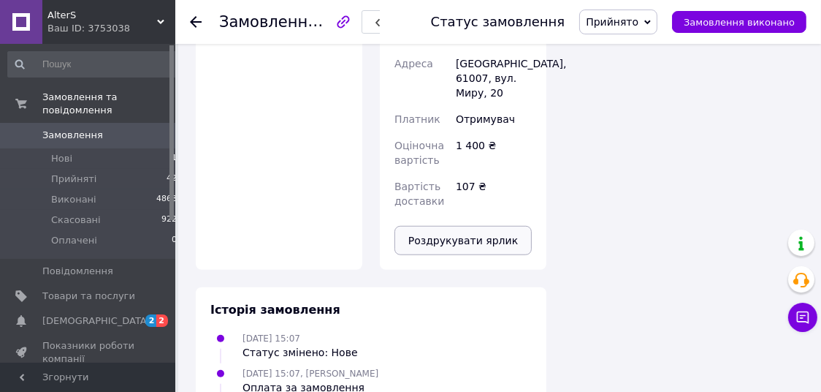
click at [463, 226] on button "Роздрукувати ярлик" at bounding box center [463, 240] width 137 height 29
click at [79, 172] on span "Прийняті" at bounding box center [73, 178] width 45 height 13
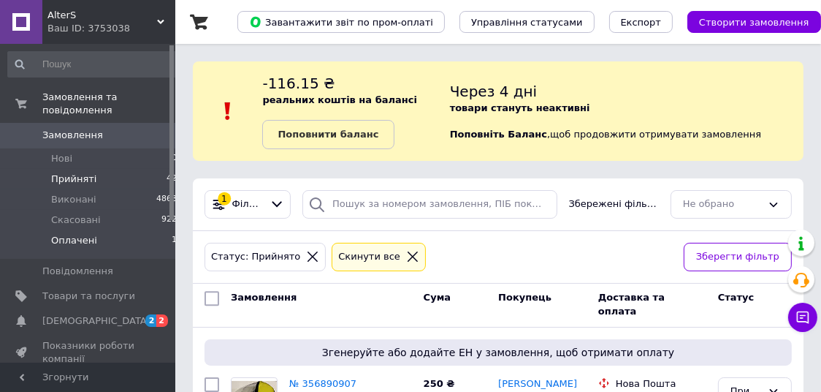
click at [73, 234] on span "Оплачені" at bounding box center [74, 240] width 46 height 13
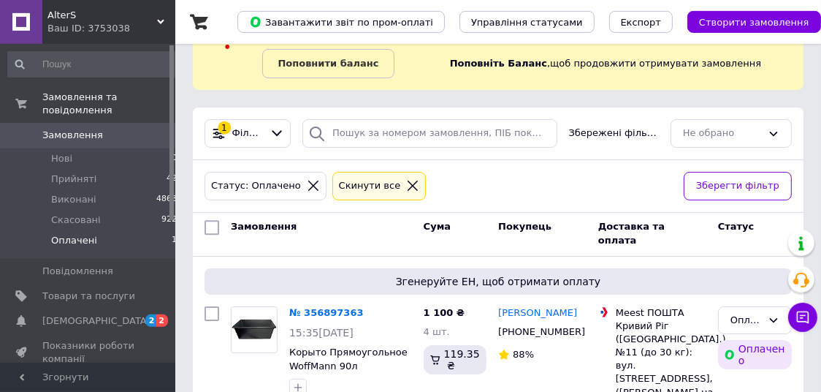
scroll to position [145, 0]
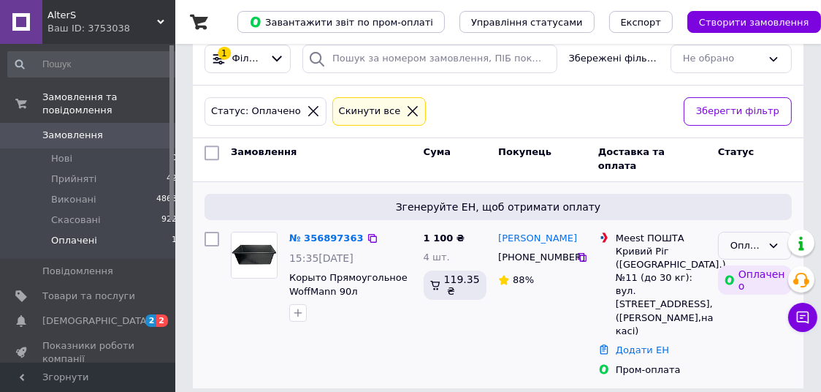
click at [773, 246] on icon at bounding box center [774, 246] width 12 height 12
click at [745, 275] on li "Прийнято" at bounding box center [755, 275] width 72 height 27
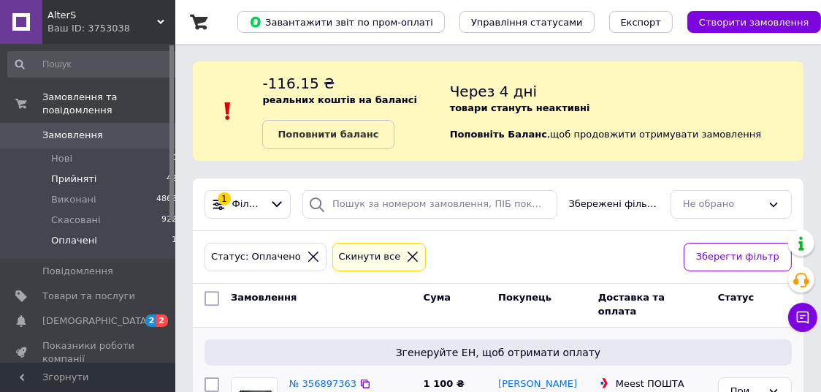
click at [90, 172] on span "Прийняті" at bounding box center [73, 178] width 45 height 13
click at [64, 172] on span "Прийняті" at bounding box center [73, 178] width 45 height 13
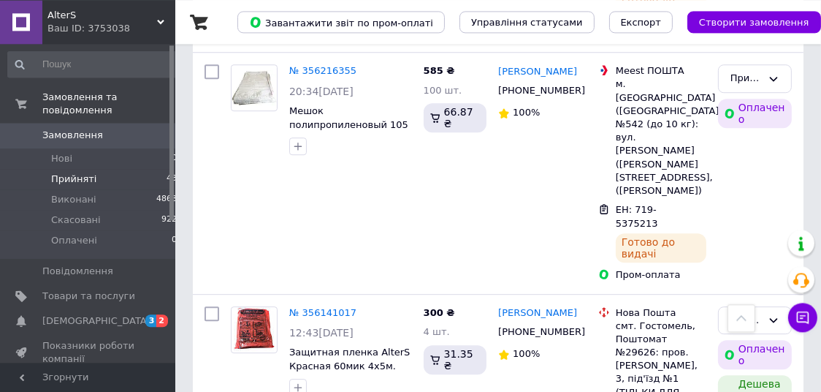
scroll to position [3701, 0]
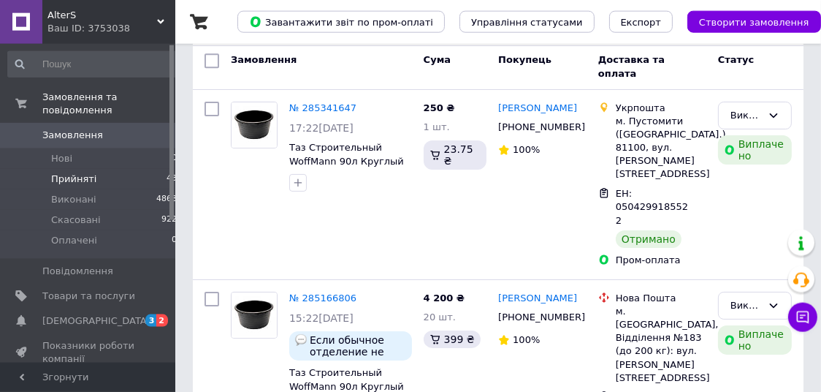
scroll to position [307, 0]
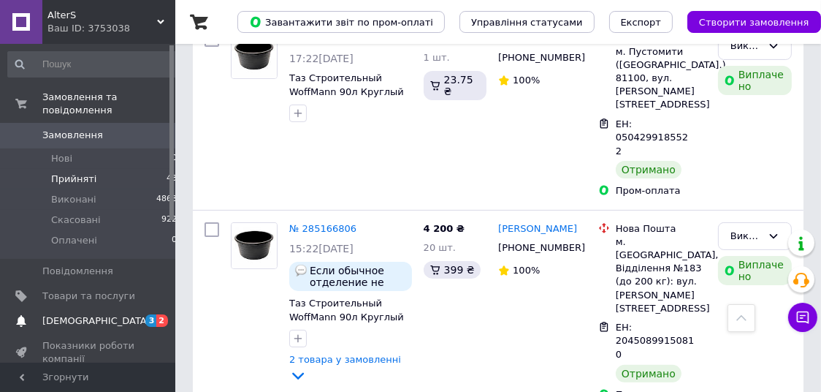
click at [110, 314] on span "[DEMOGRAPHIC_DATA]" at bounding box center [88, 320] width 93 height 13
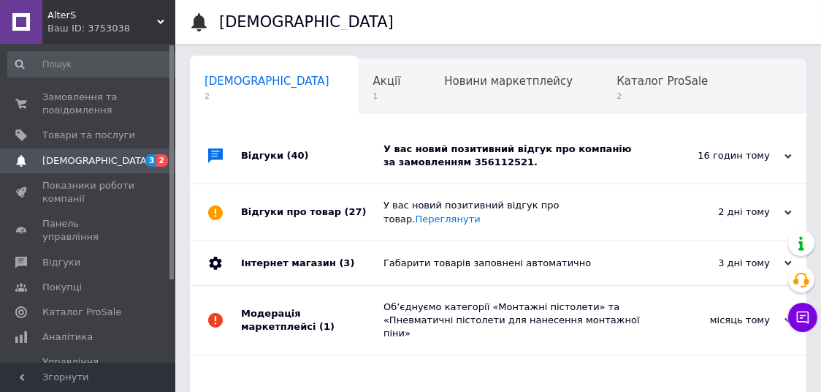
scroll to position [0, 7]
click at [477, 145] on div "У вас новий позитивний відгук про компанію за замовленням 356112521." at bounding box center [515, 155] width 262 height 26
